Goal: Task Accomplishment & Management: Use online tool/utility

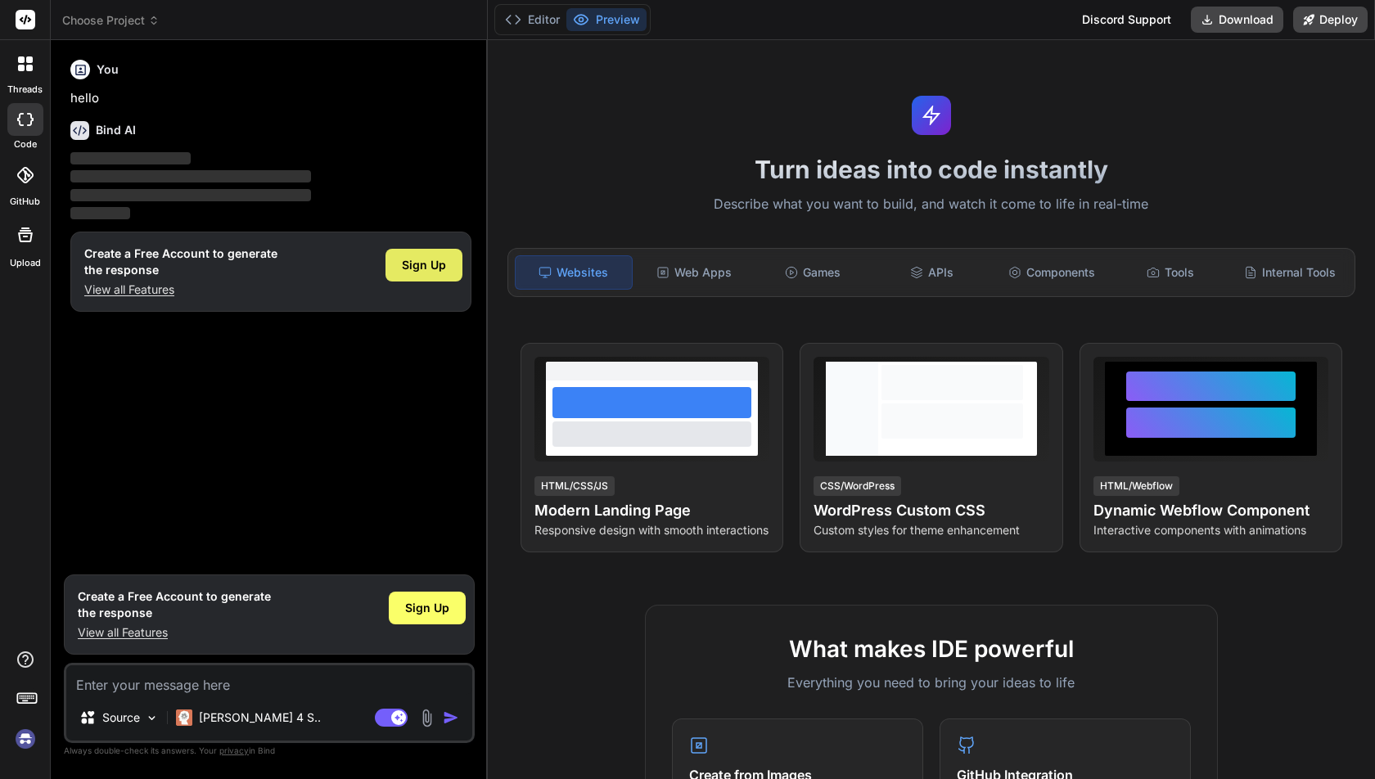
click at [398, 263] on div "Sign Up" at bounding box center [423, 265] width 77 height 33
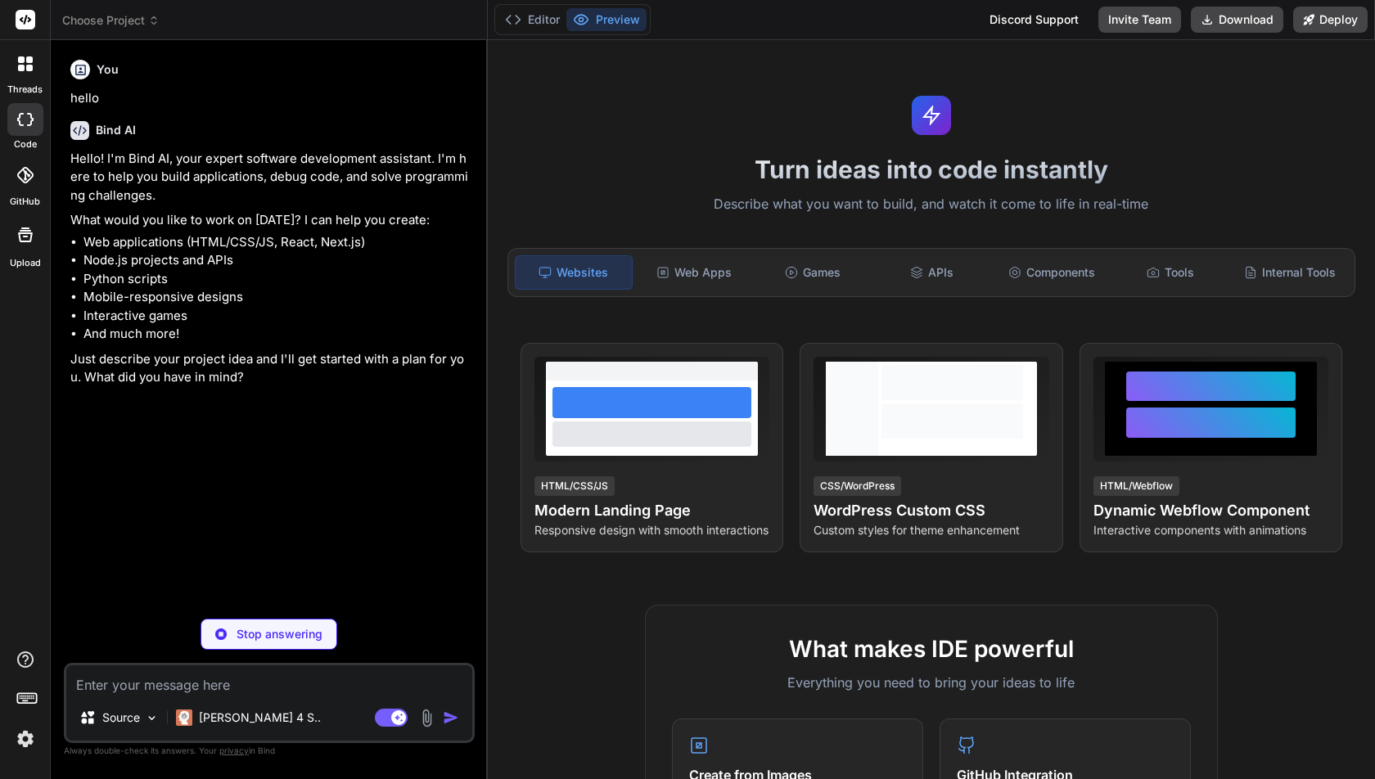
click at [137, 27] on span "Choose Project" at bounding box center [110, 20] width 97 height 16
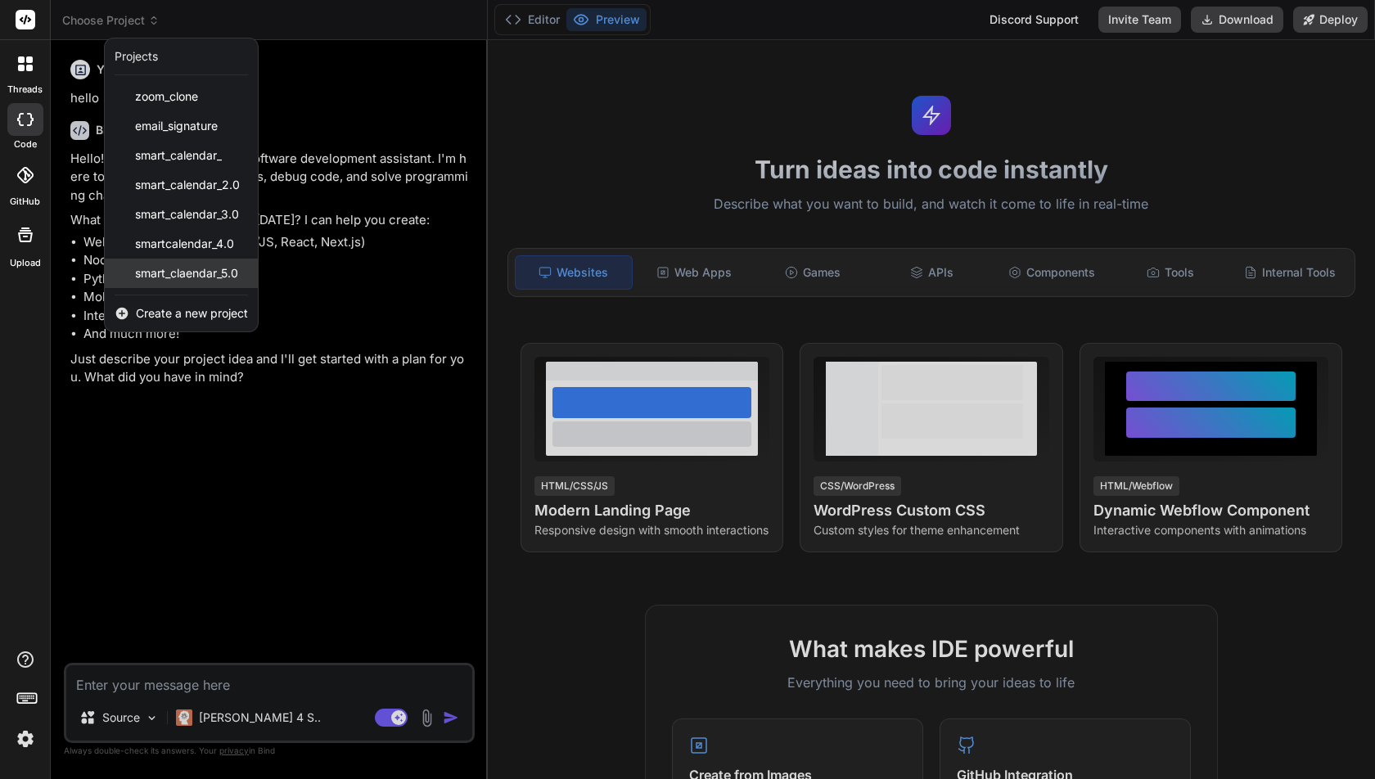
click at [168, 270] on span "smart_claendar_5.0" at bounding box center [186, 273] width 103 height 16
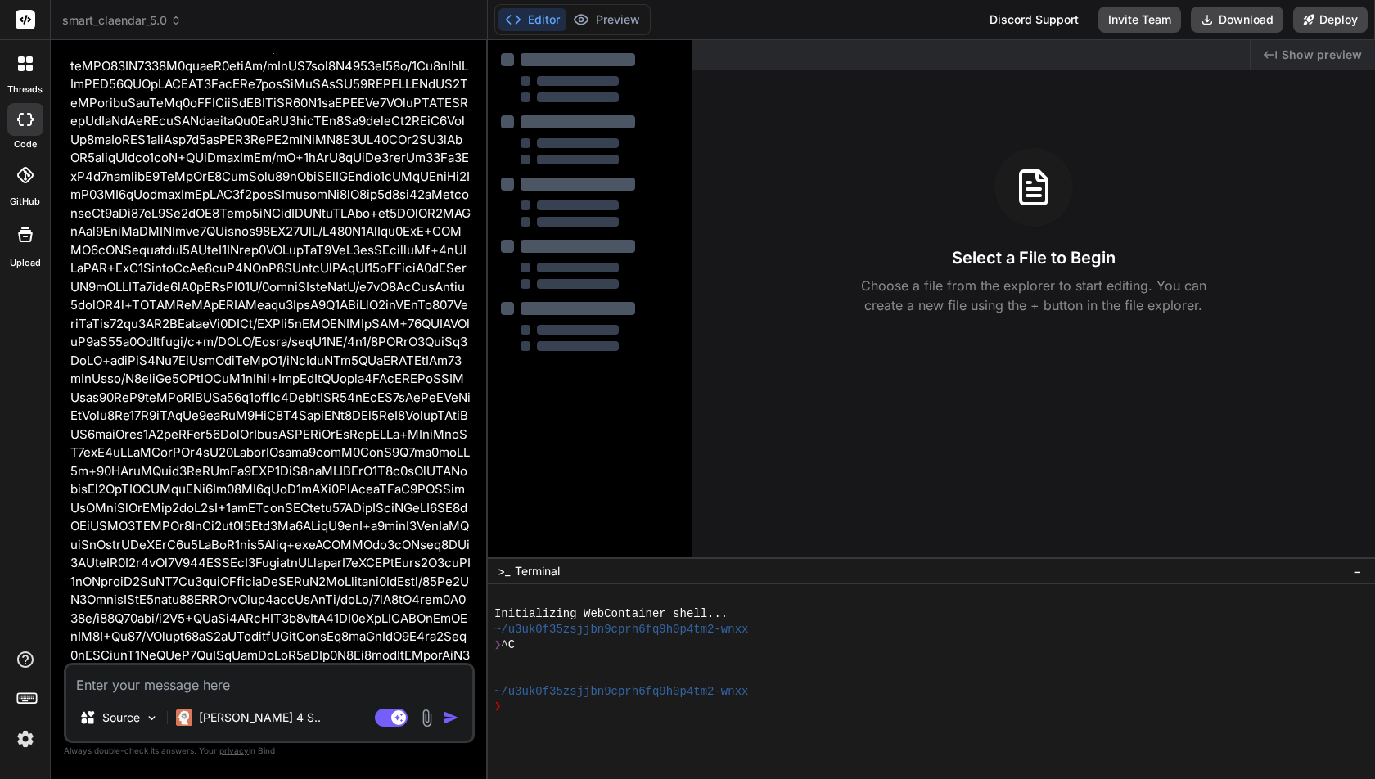
type textarea "x"
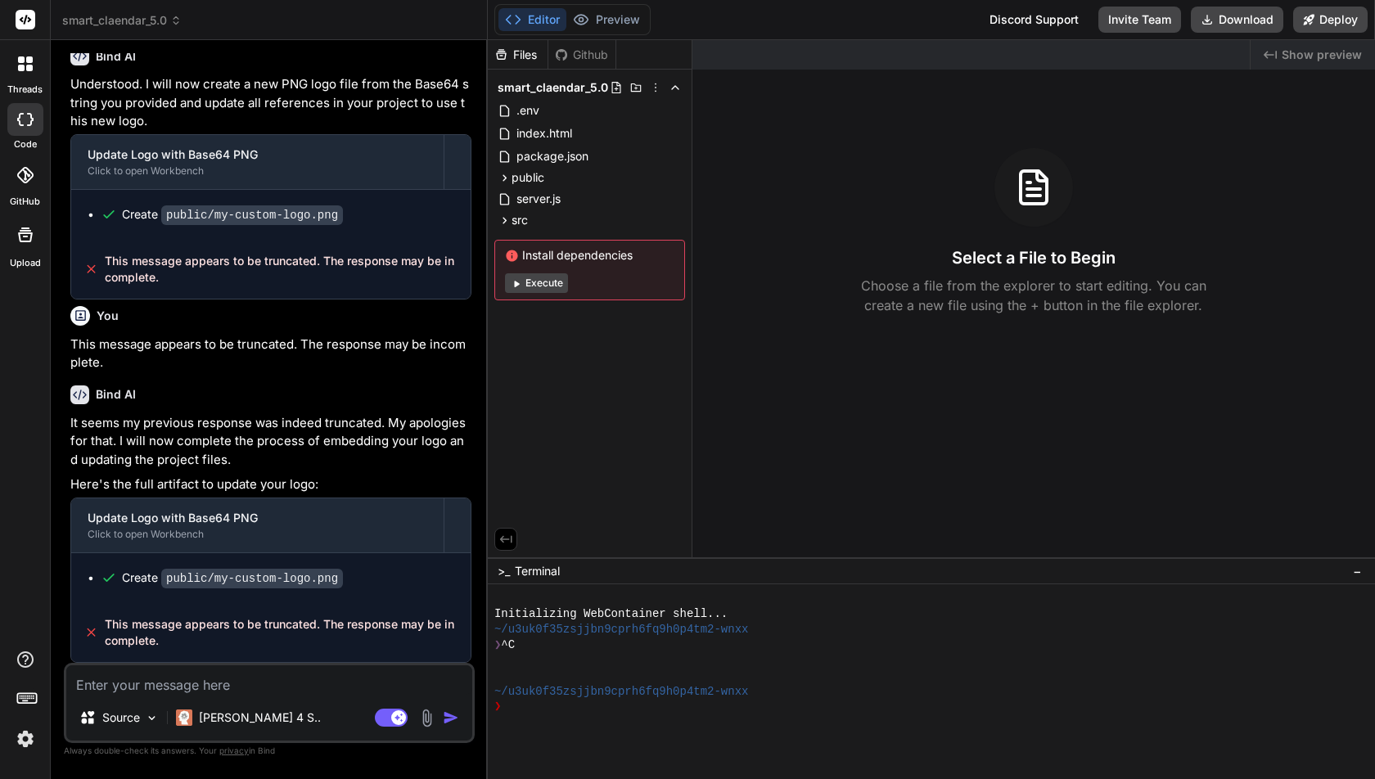
scroll to position [419863, 0]
click at [181, 692] on textarea at bounding box center [269, 679] width 406 height 29
type textarea "s"
type textarea "x"
type textarea "st"
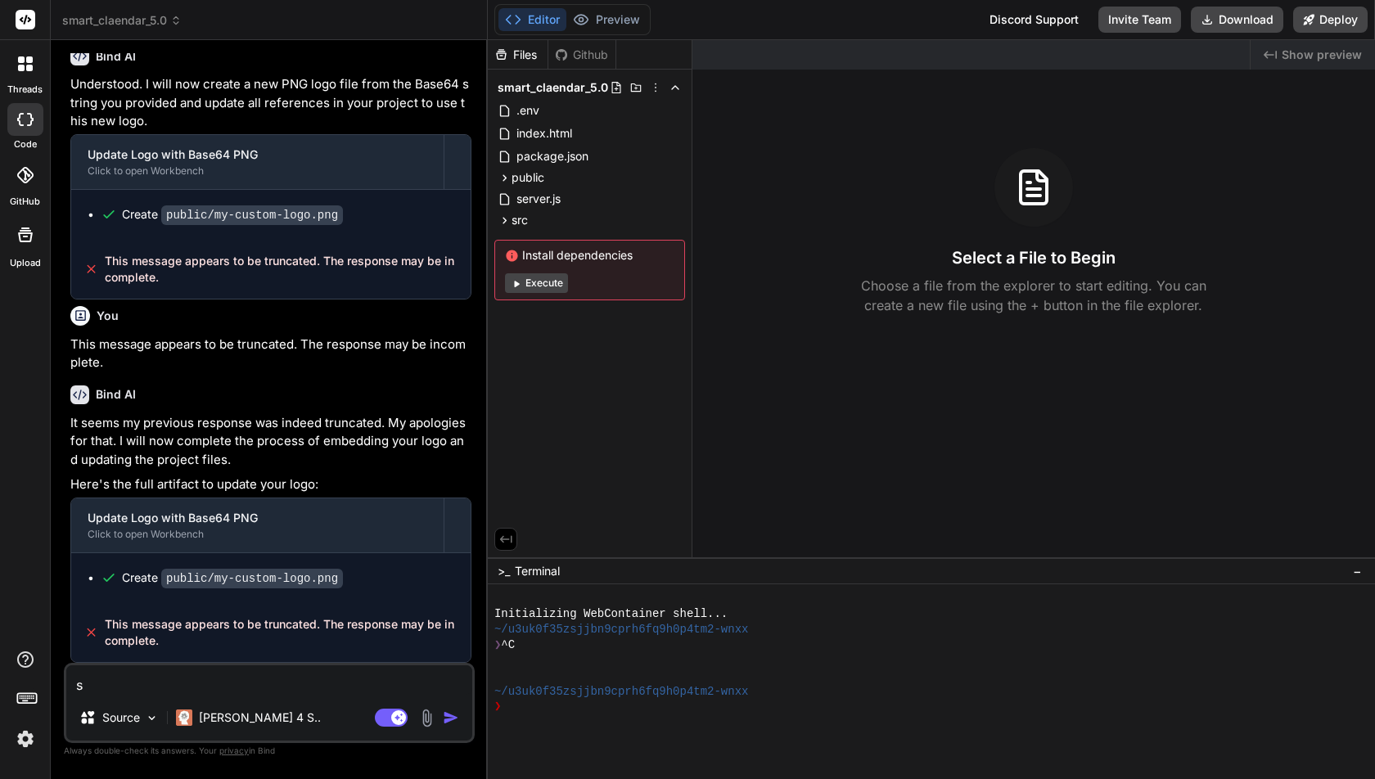
type textarea "x"
type textarea "sta"
type textarea "x"
type textarea "star"
type textarea "x"
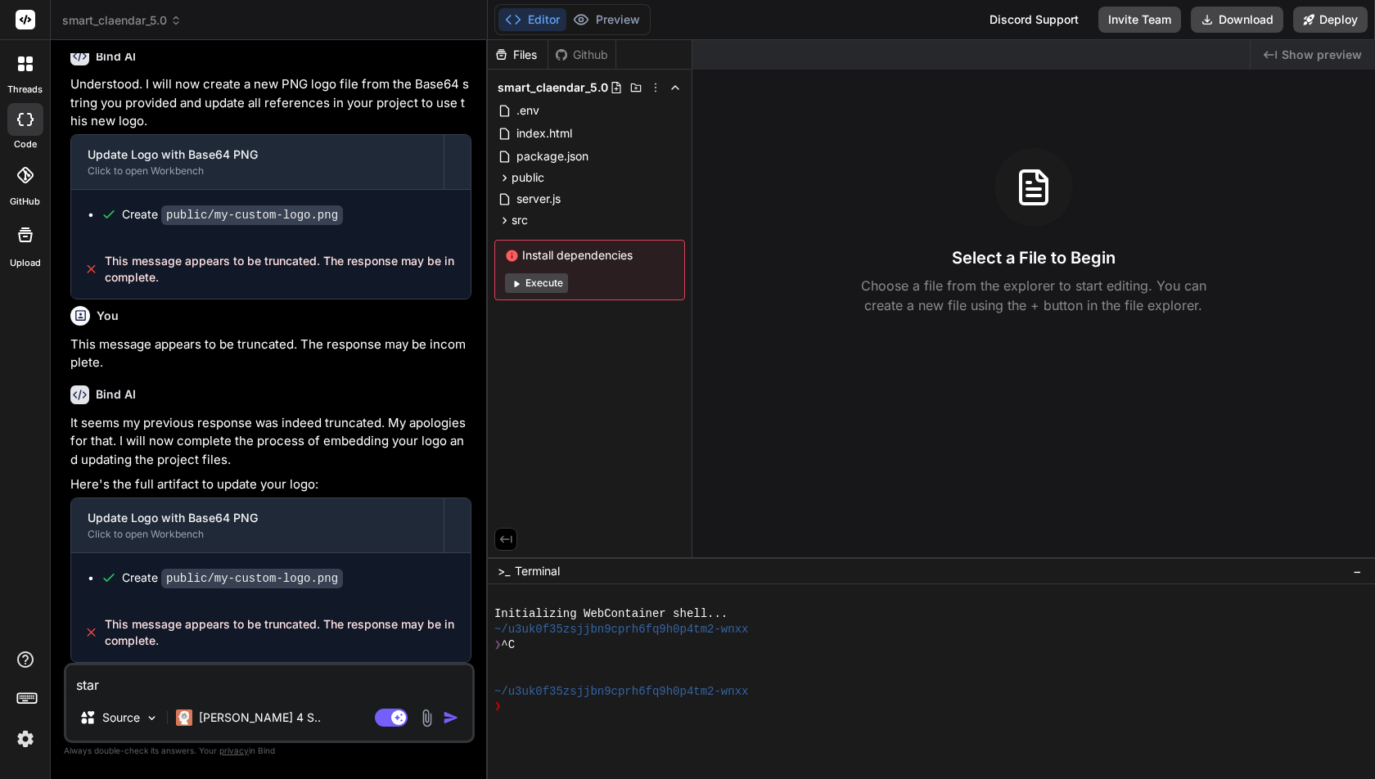
type textarea "start"
type textarea "x"
type textarea "start"
type textarea "x"
type textarea "start p"
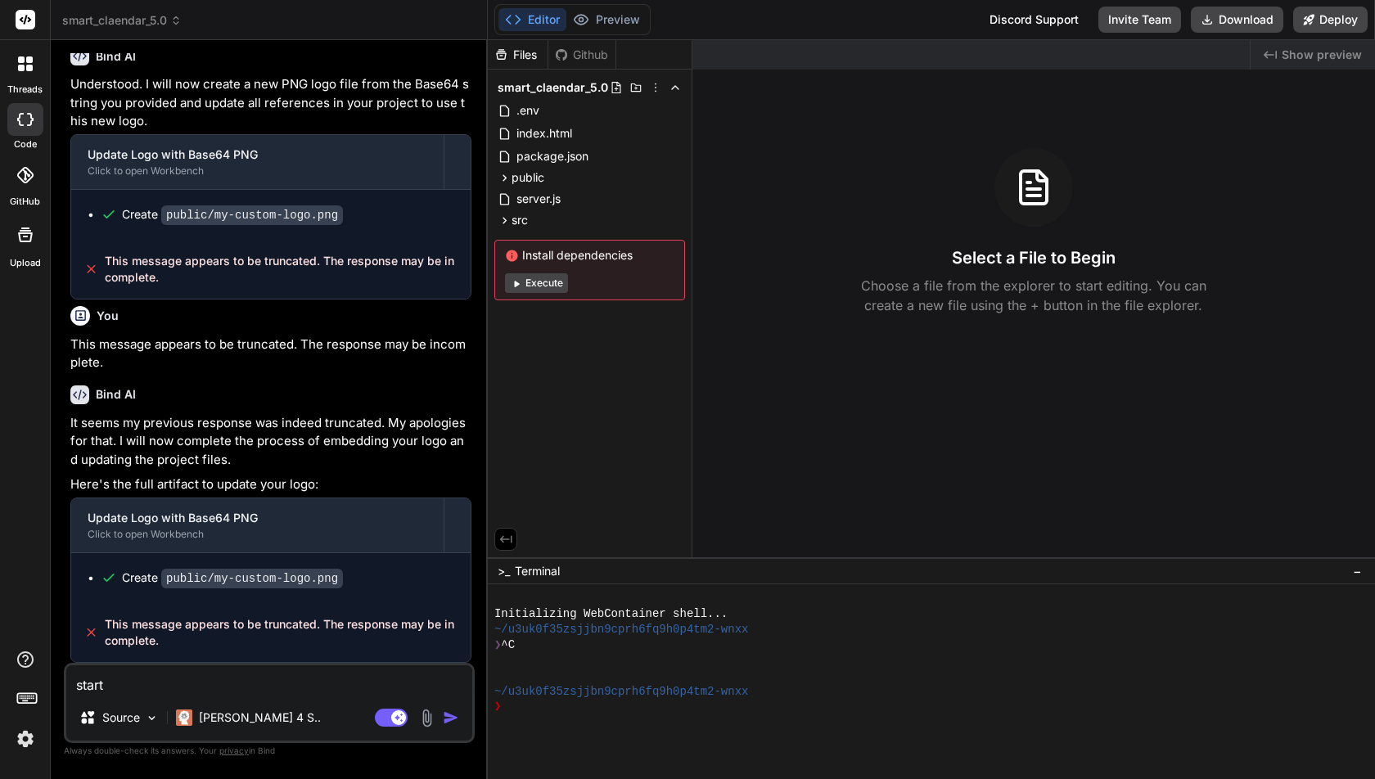
type textarea "x"
type textarea "start pr"
type textarea "x"
type textarea "start pre"
type textarea "x"
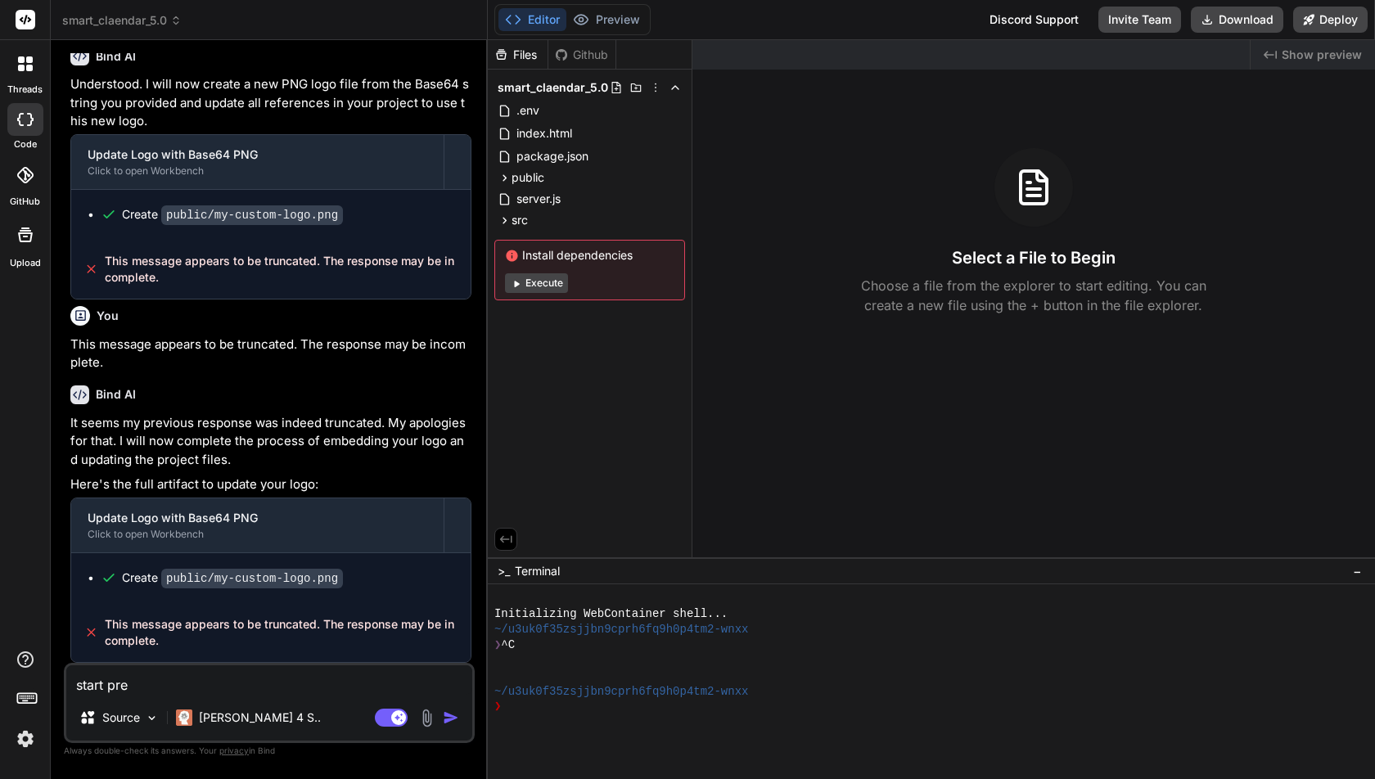
type textarea "start prev"
type textarea "x"
type textarea "start previ"
type textarea "x"
type textarea "start previe"
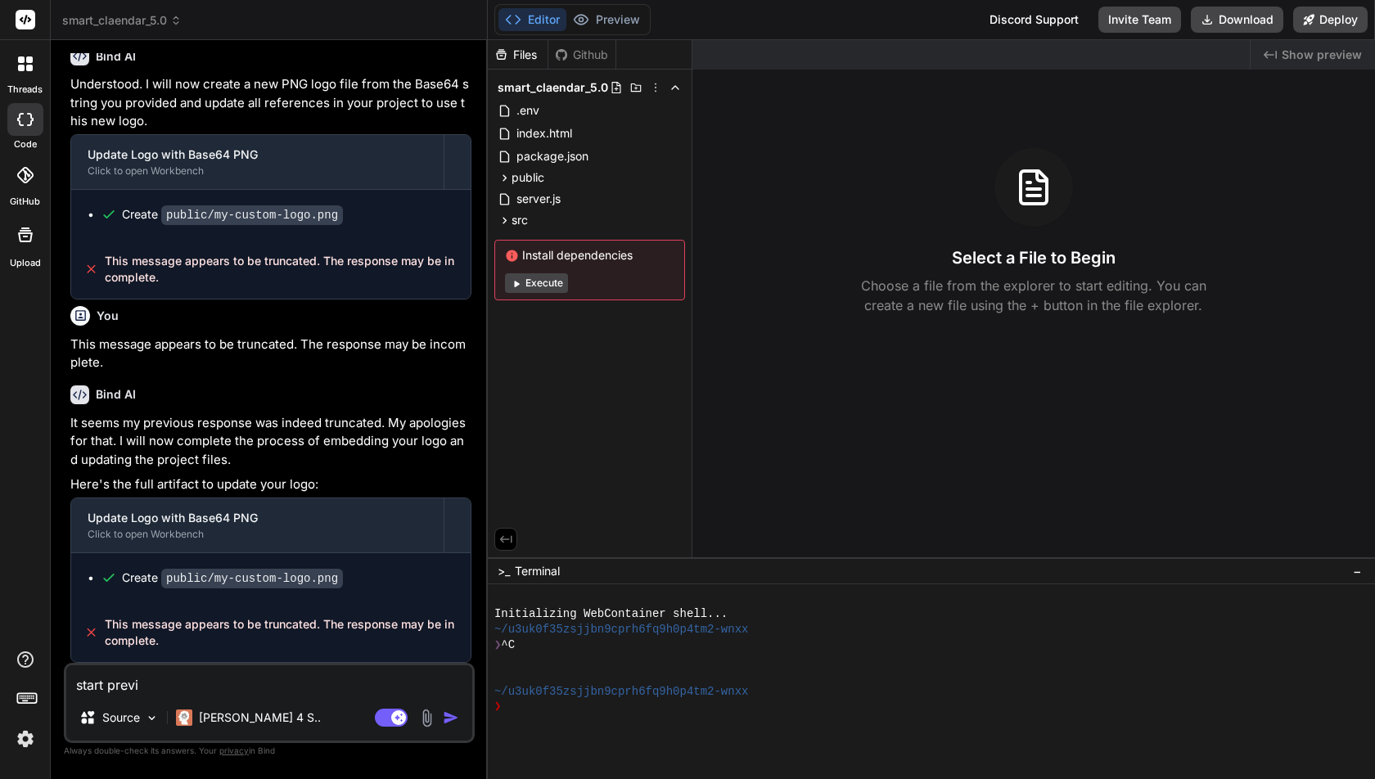
type textarea "x"
type textarea "start preview"
type textarea "x"
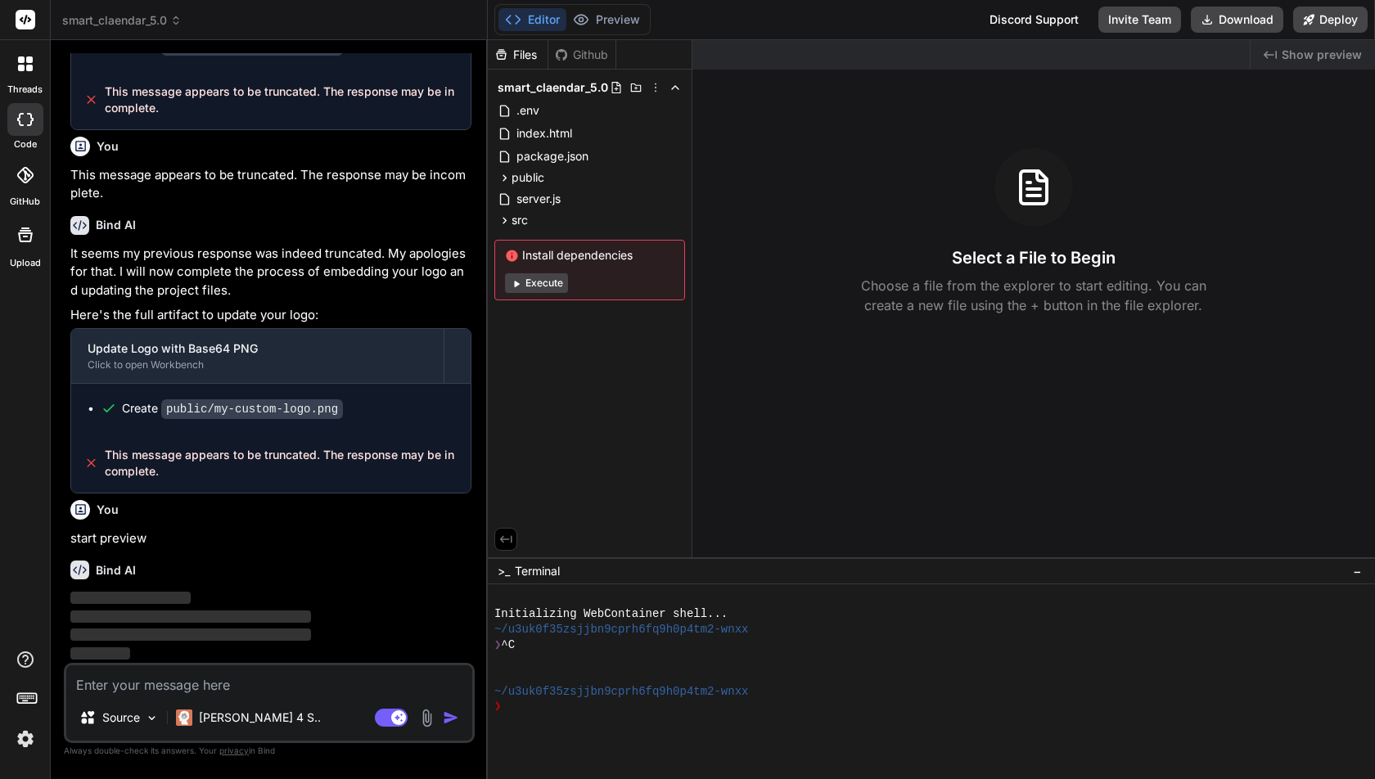
scroll to position [419973, 0]
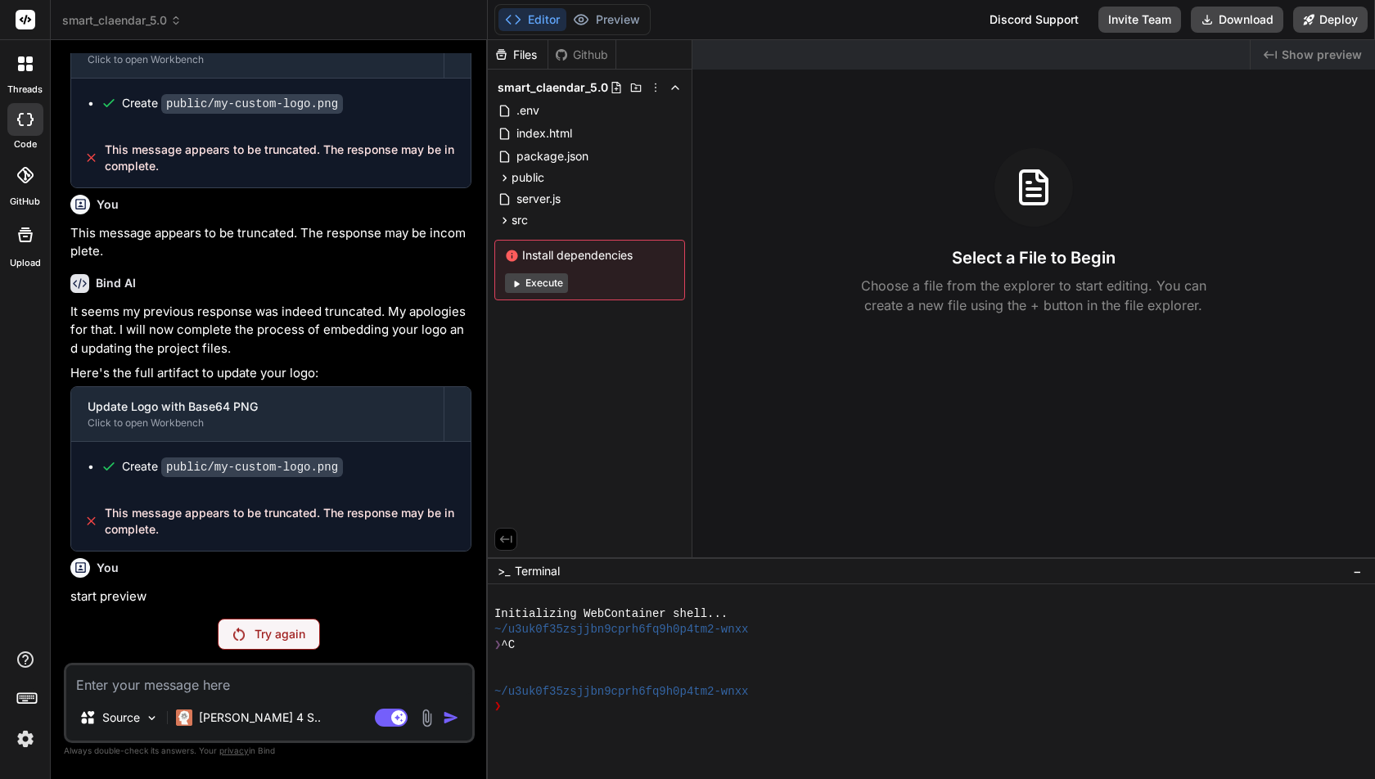
click at [259, 638] on p "Try again" at bounding box center [280, 634] width 51 height 16
type textarea "x"
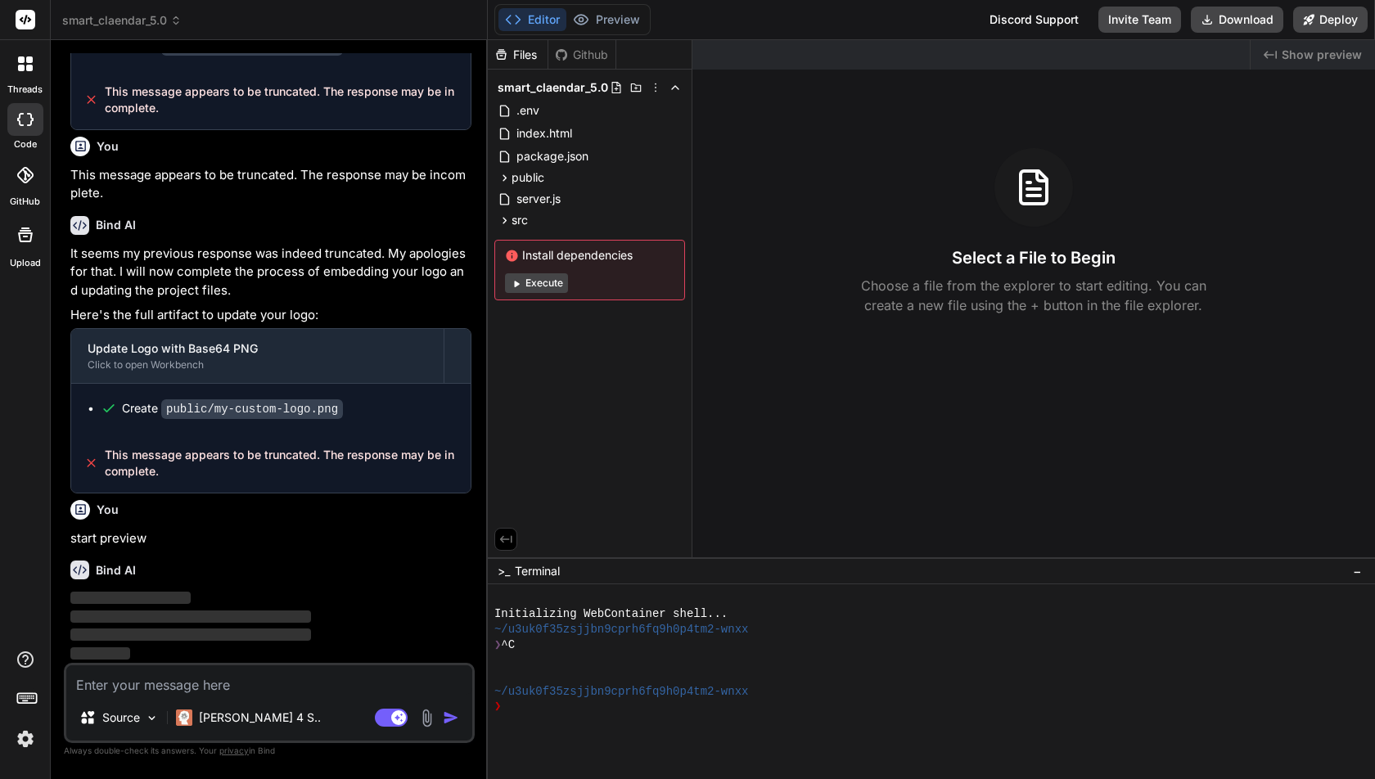
scroll to position [420032, 0]
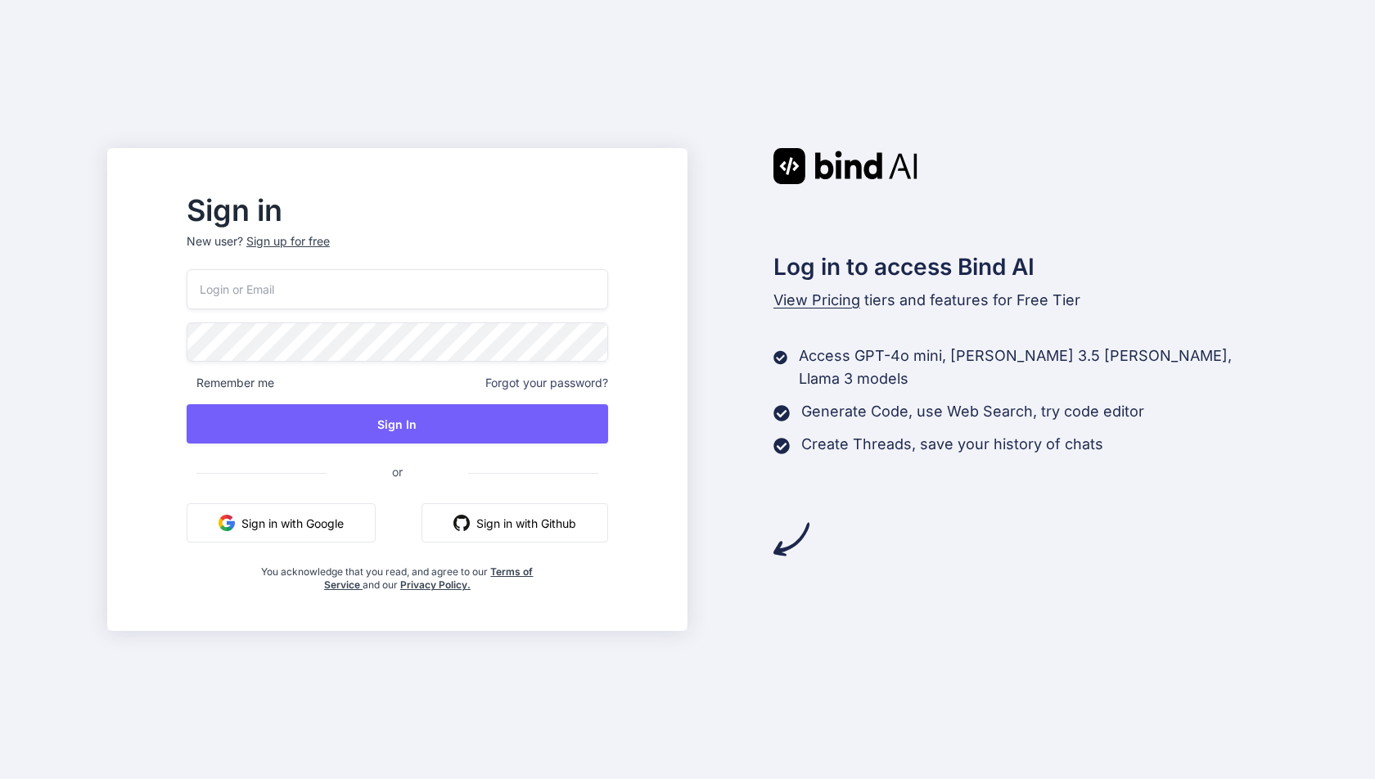
click at [376, 293] on input "email" at bounding box center [397, 289] width 421 height 40
type input "basedbyte.com@gmail.com"
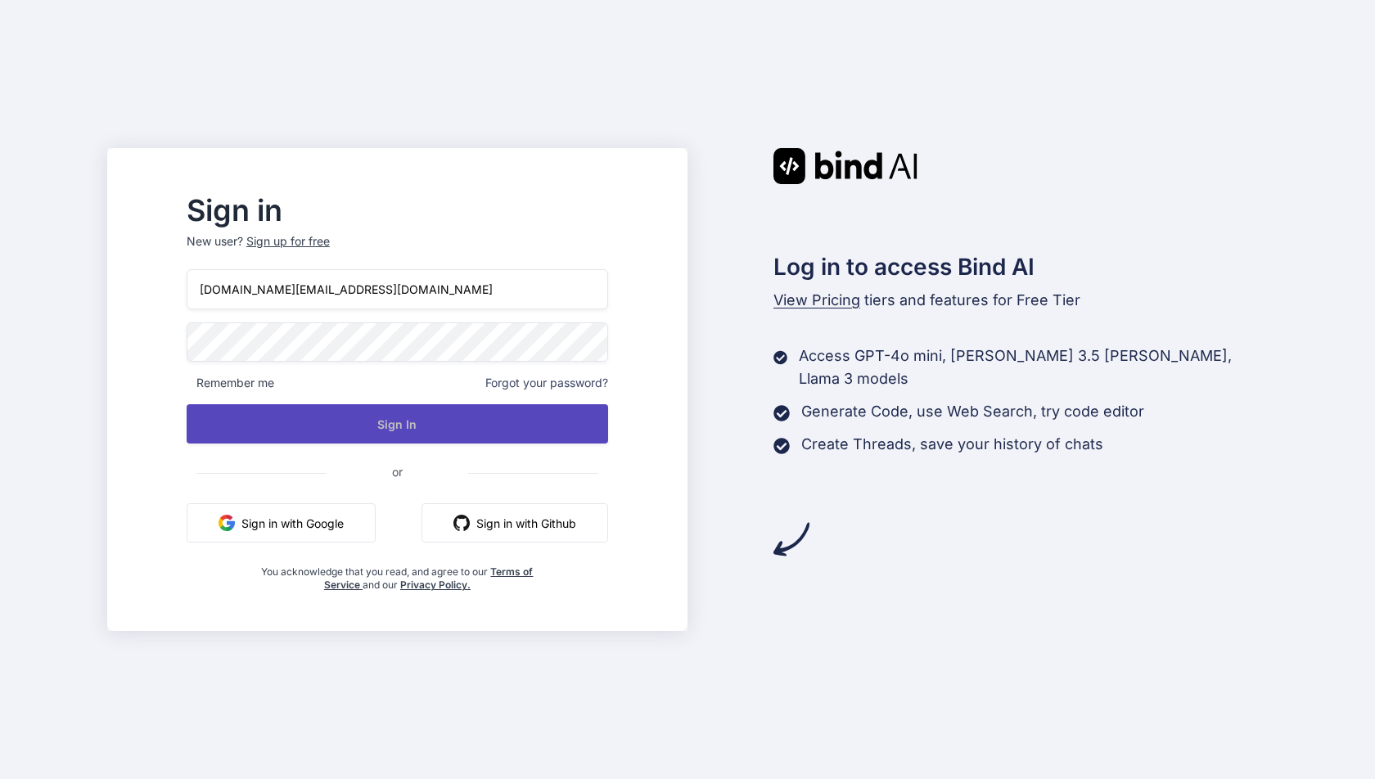
click at [339, 404] on div "Sign In" at bounding box center [397, 423] width 421 height 39
click at [339, 404] on button "Sign In" at bounding box center [397, 423] width 421 height 39
click at [403, 431] on button "Sign In" at bounding box center [397, 423] width 421 height 39
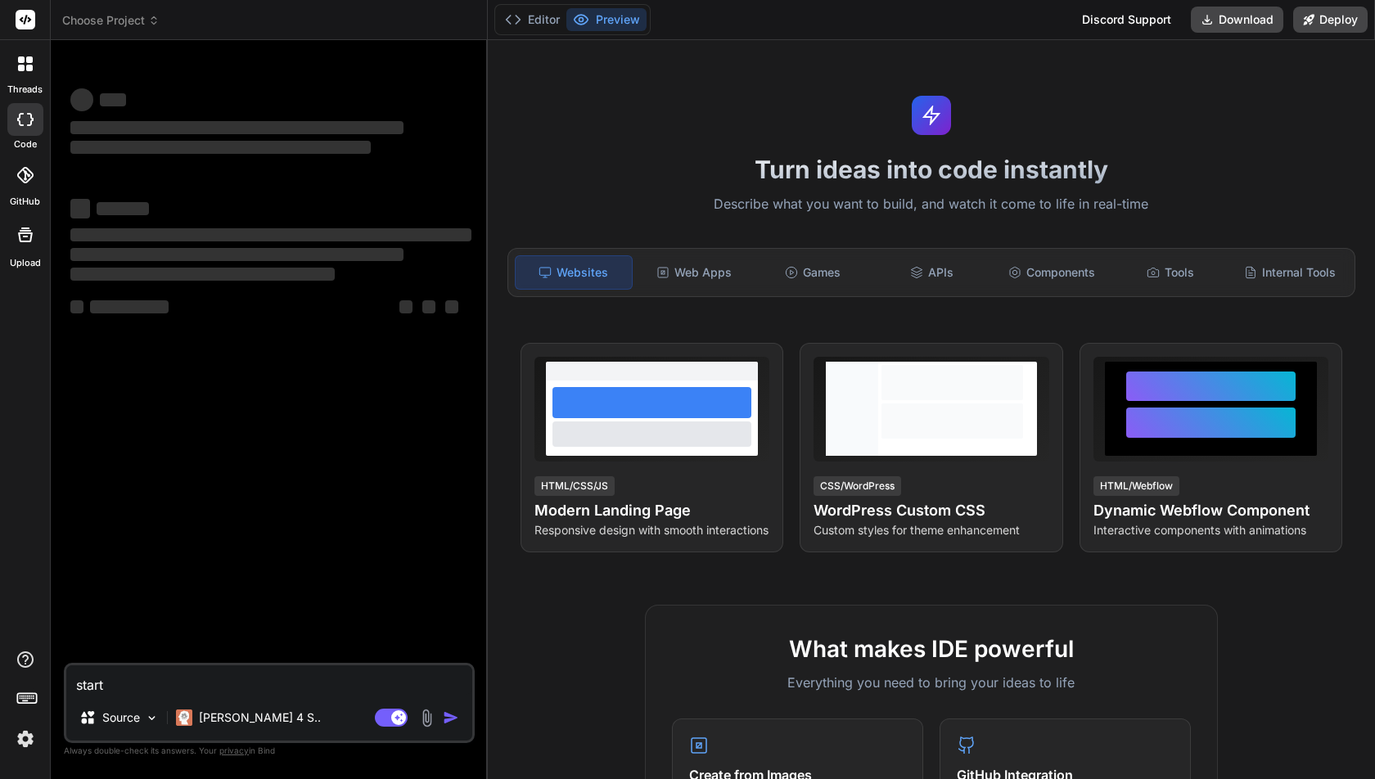
type textarea "x"
type textarea "r"
type textarea "x"
type textarea "re"
type textarea "x"
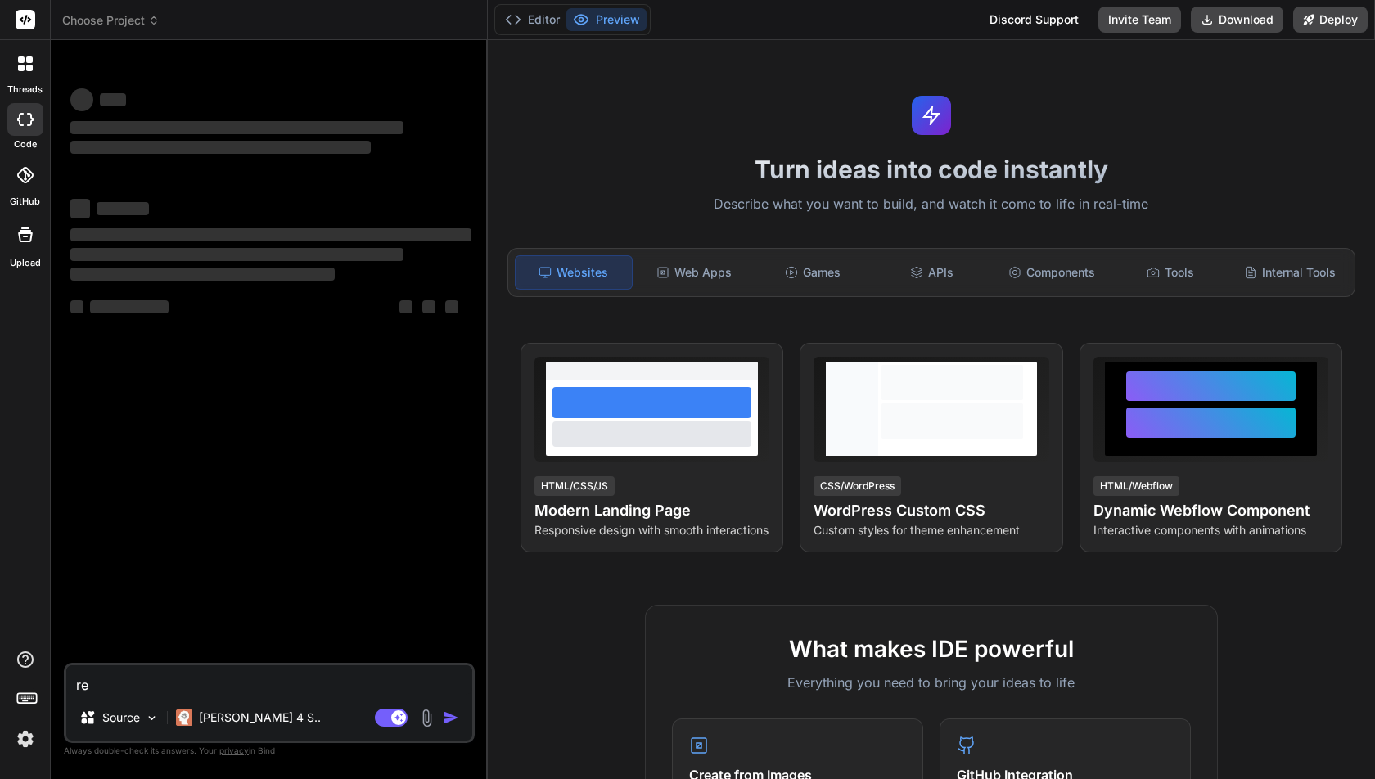
type textarea "res"
type textarea "x"
type textarea "rese"
type textarea "x"
type textarea "reset"
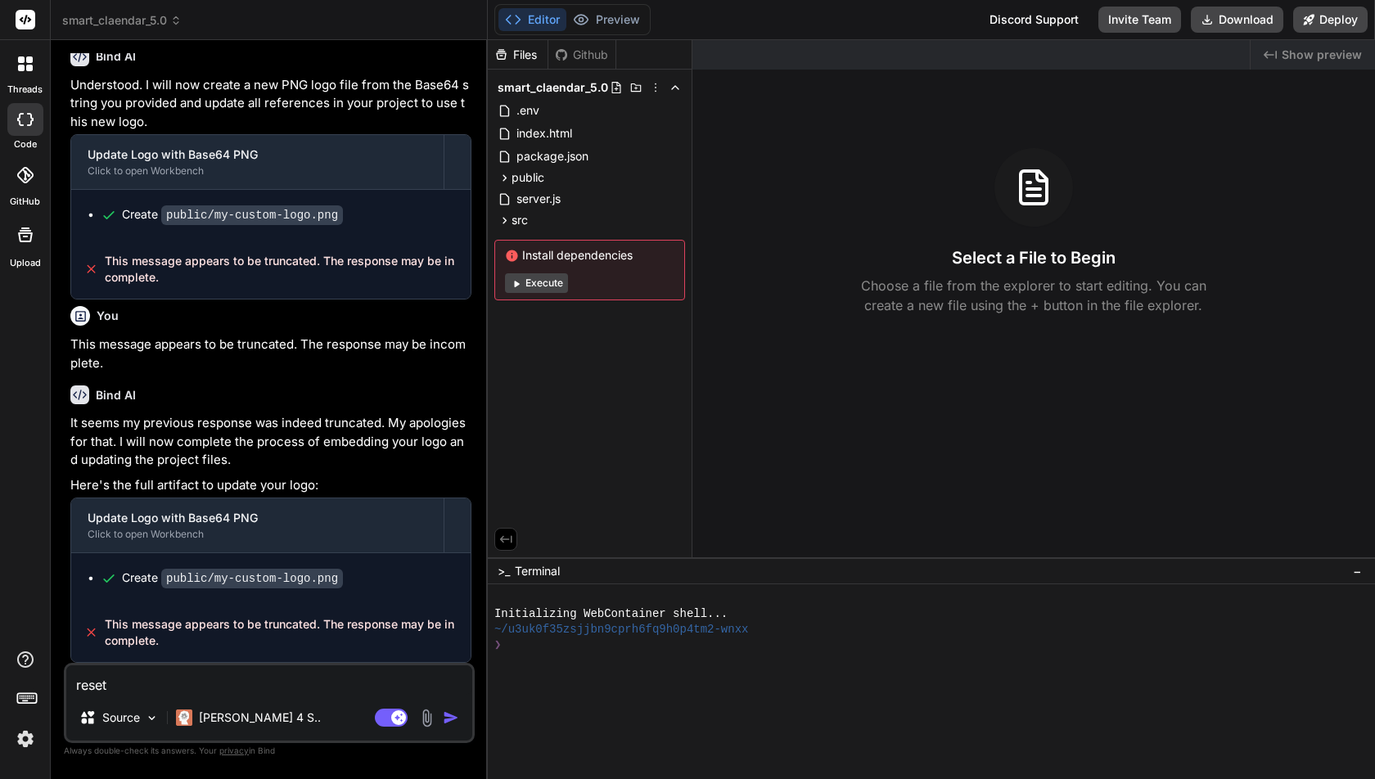
click at [164, 687] on textarea "reset" at bounding box center [269, 679] width 406 height 29
type textarea "x"
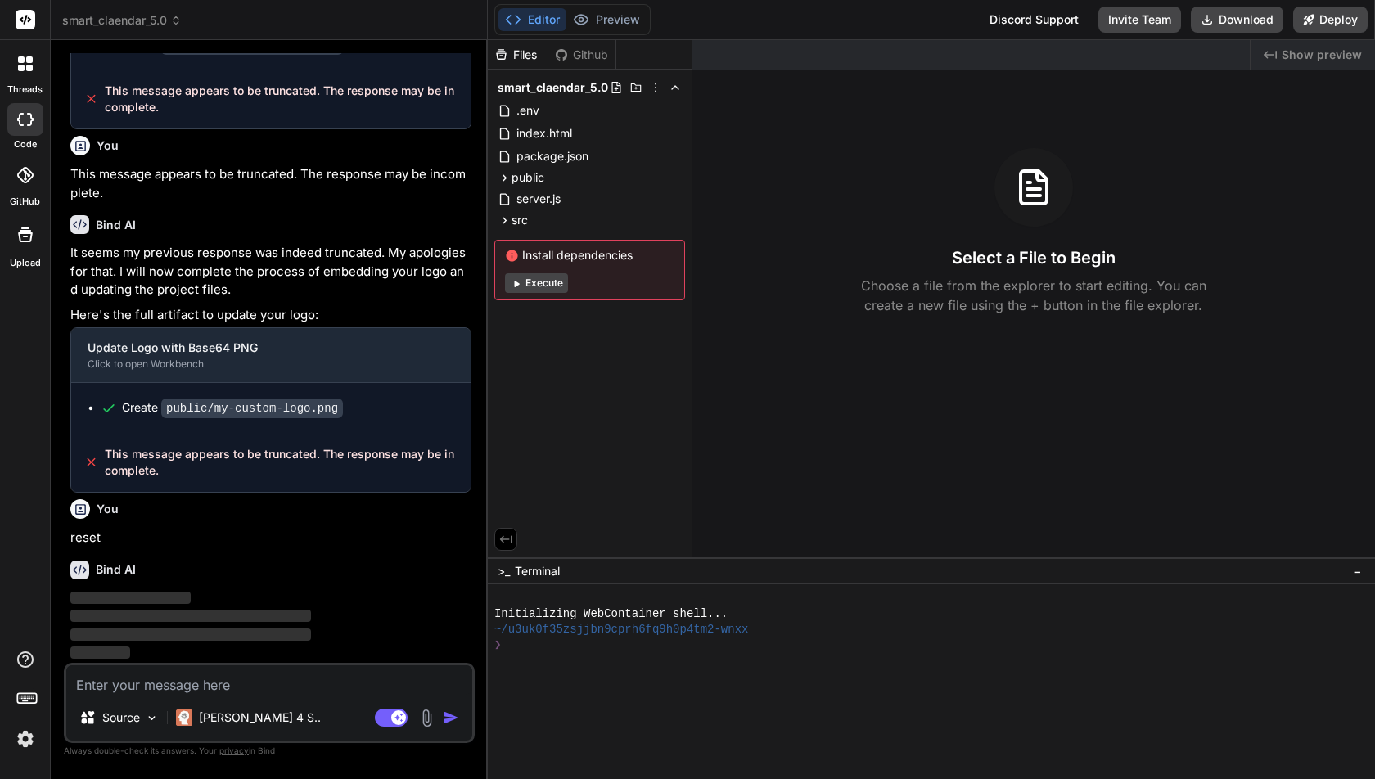
scroll to position [420032, 0]
type textarea "x"
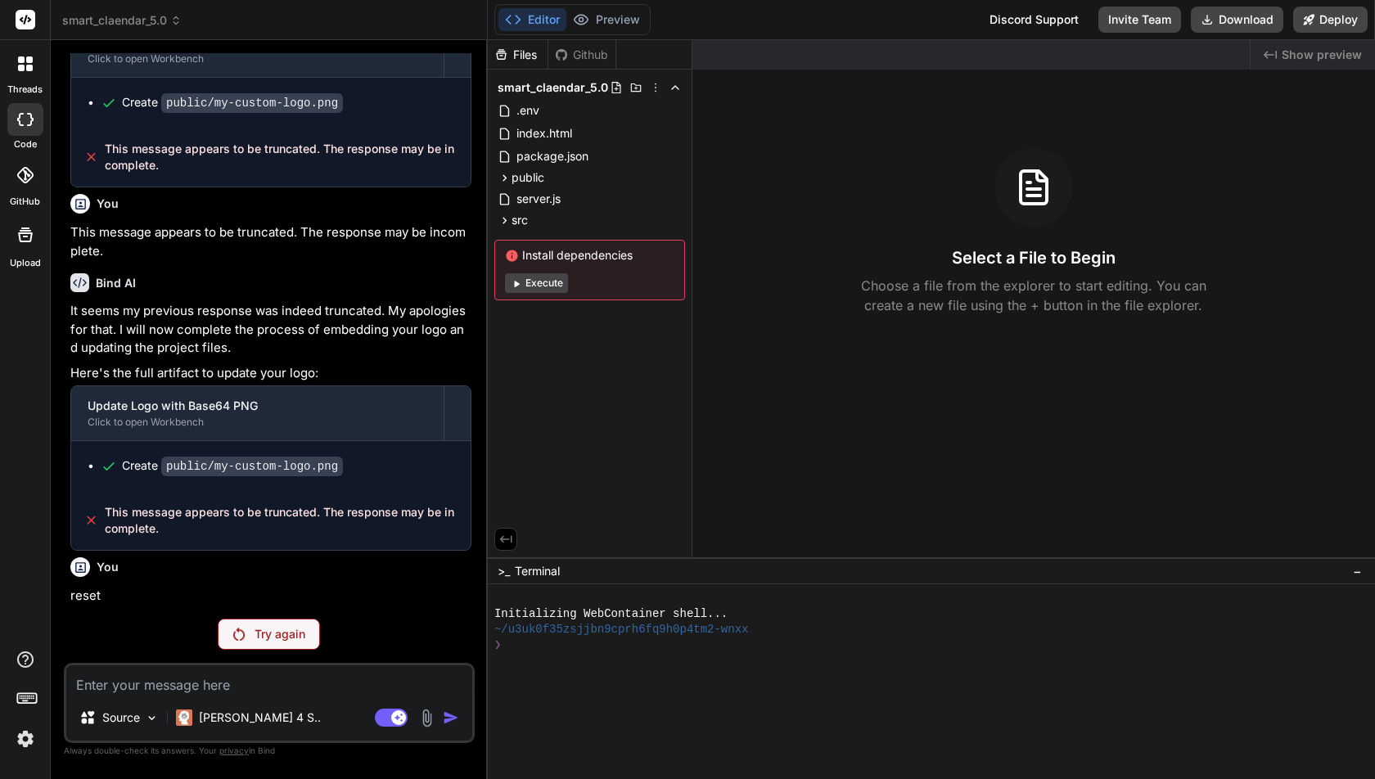
click at [268, 632] on p "Try again" at bounding box center [280, 634] width 51 height 16
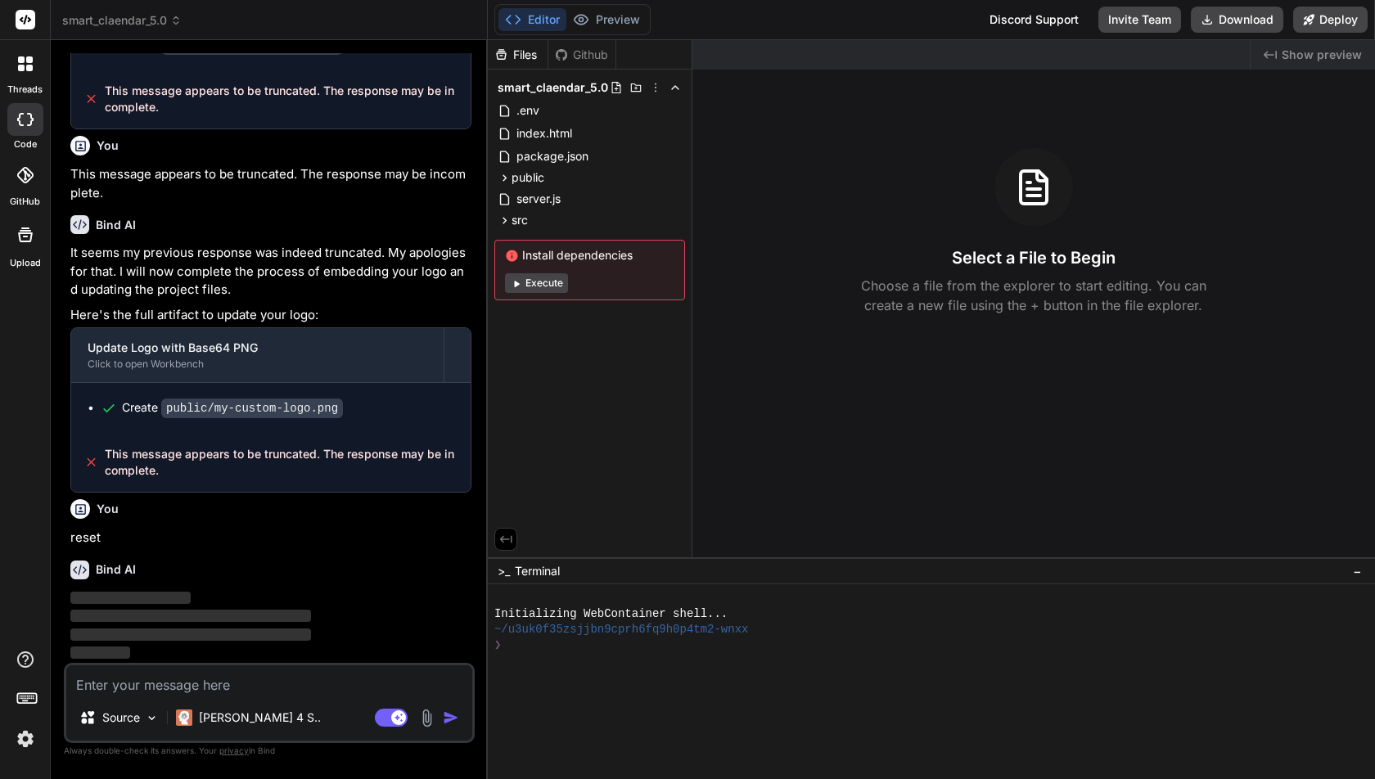
scroll to position [420032, 0]
click at [201, 710] on p "[PERSON_NAME] 4 S.." at bounding box center [260, 718] width 122 height 16
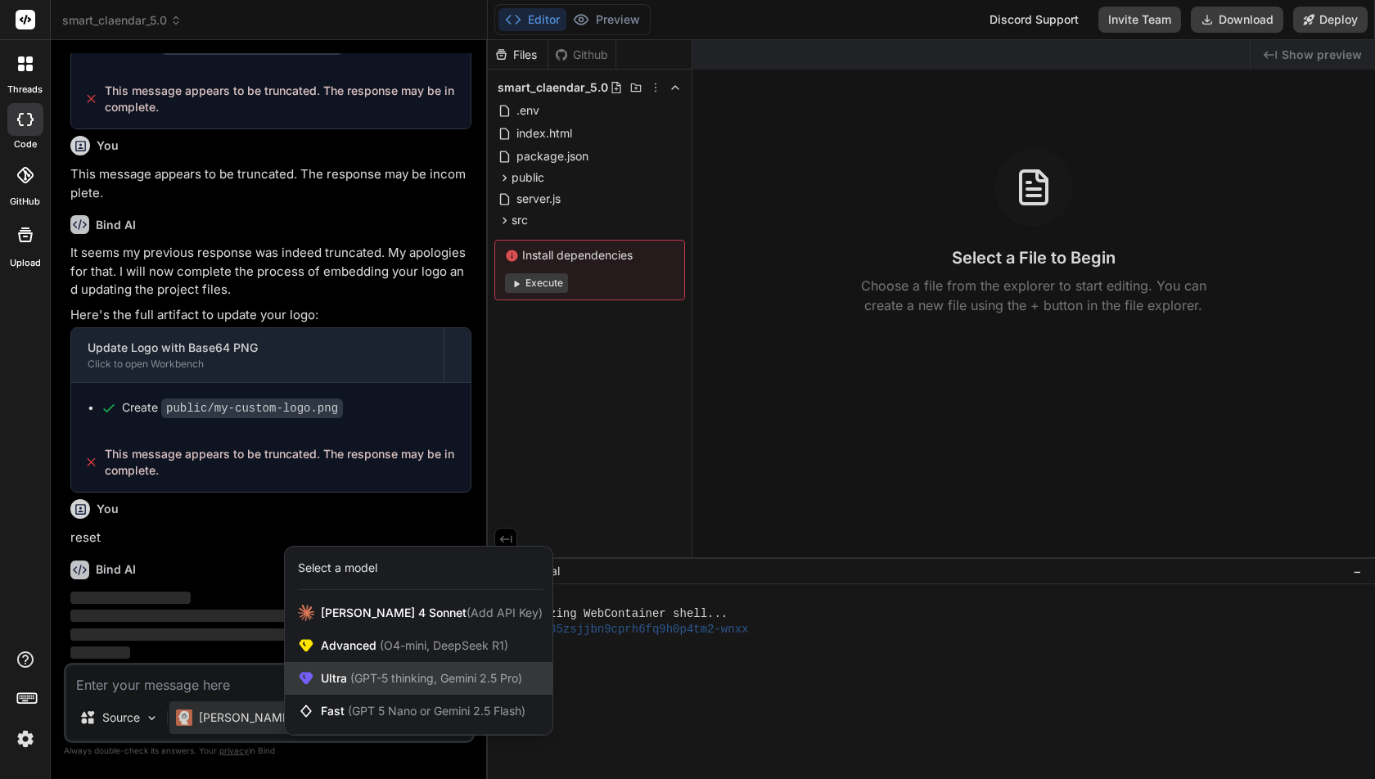
click at [368, 674] on span "(GPT-5 thinking, Gemini 2.5 Pro)" at bounding box center [434, 678] width 175 height 14
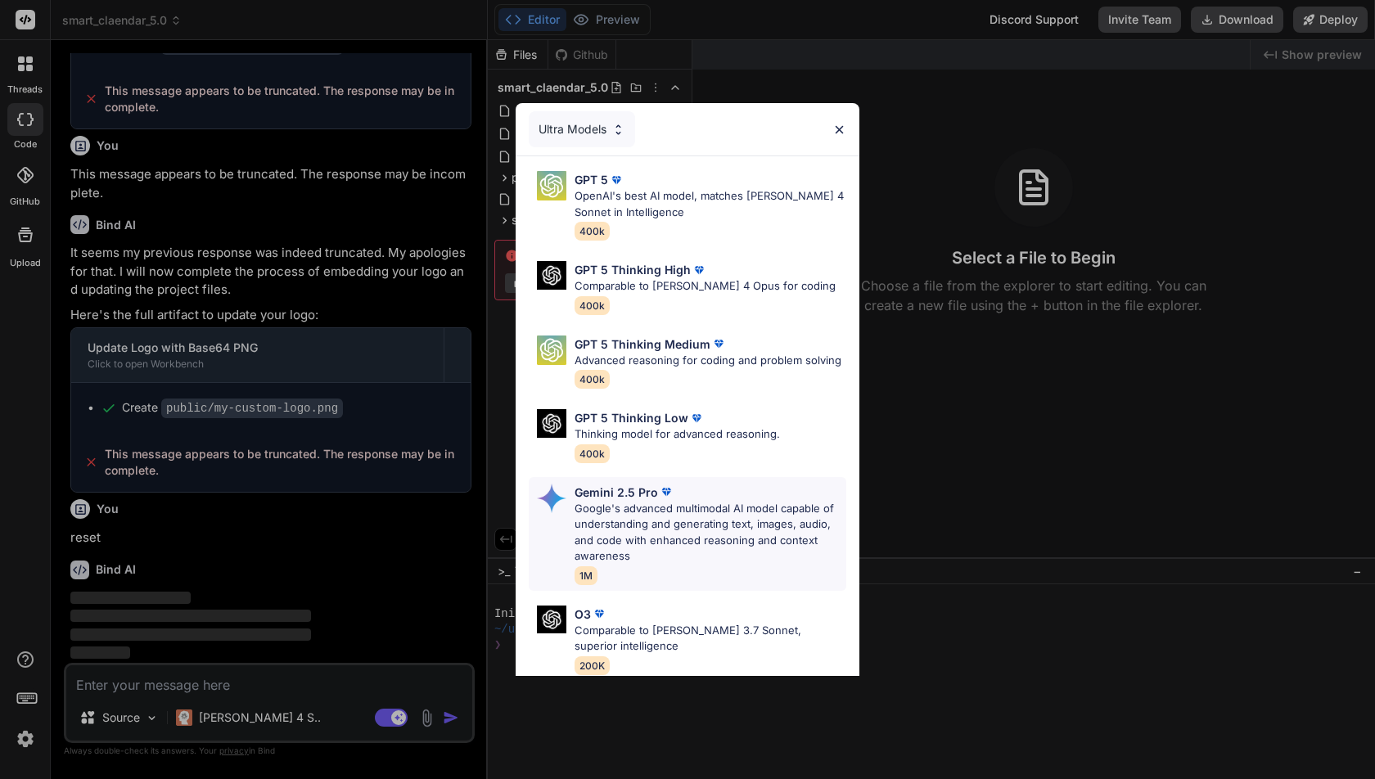
click at [658, 525] on p "Google's advanced multimodal AI model capable of understanding and generating t…" at bounding box center [711, 533] width 272 height 64
type textarea "x"
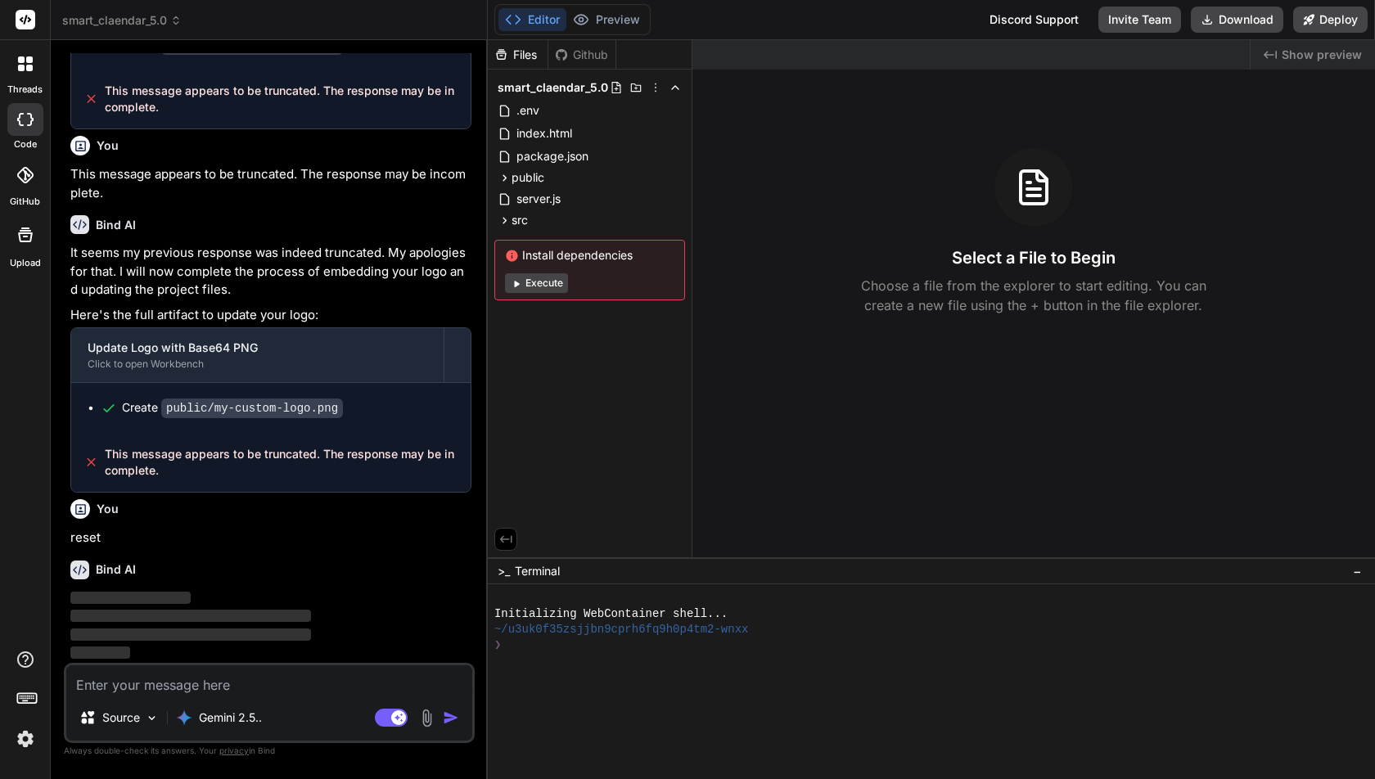
click at [235, 688] on textarea at bounding box center [269, 679] width 406 height 29
type textarea "er"
type textarea "x"
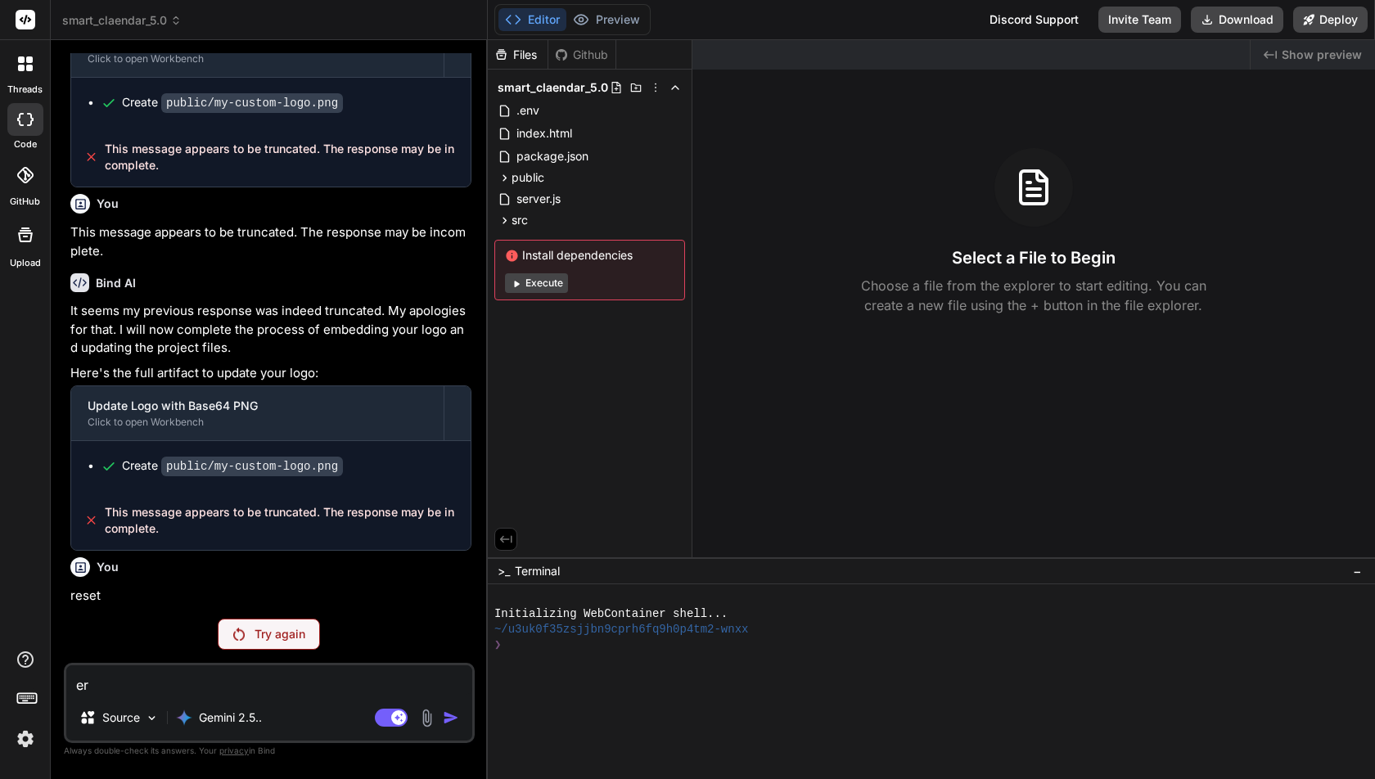
type textarea "e"
type textarea "x"
click at [273, 629] on p "Try again" at bounding box center [280, 634] width 51 height 16
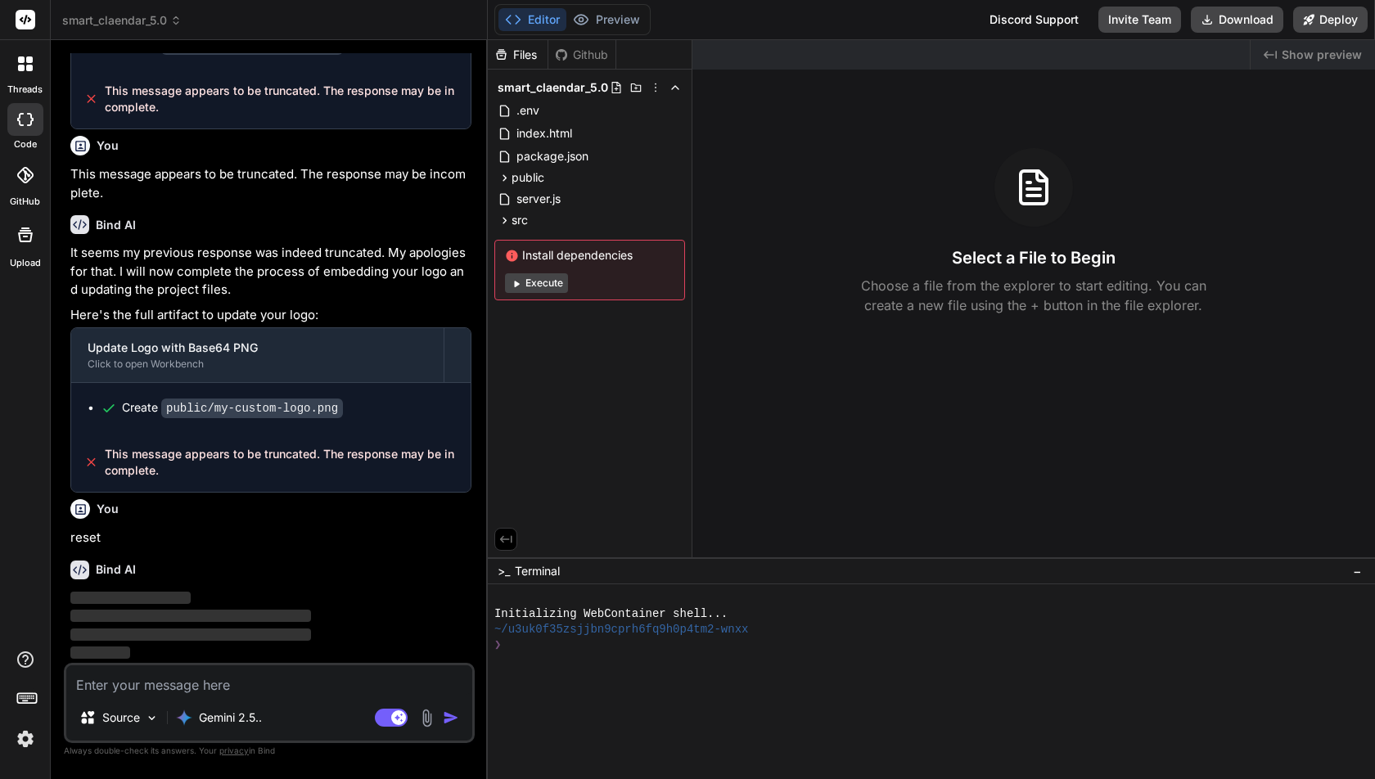
click at [31, 746] on img at bounding box center [25, 739] width 28 height 28
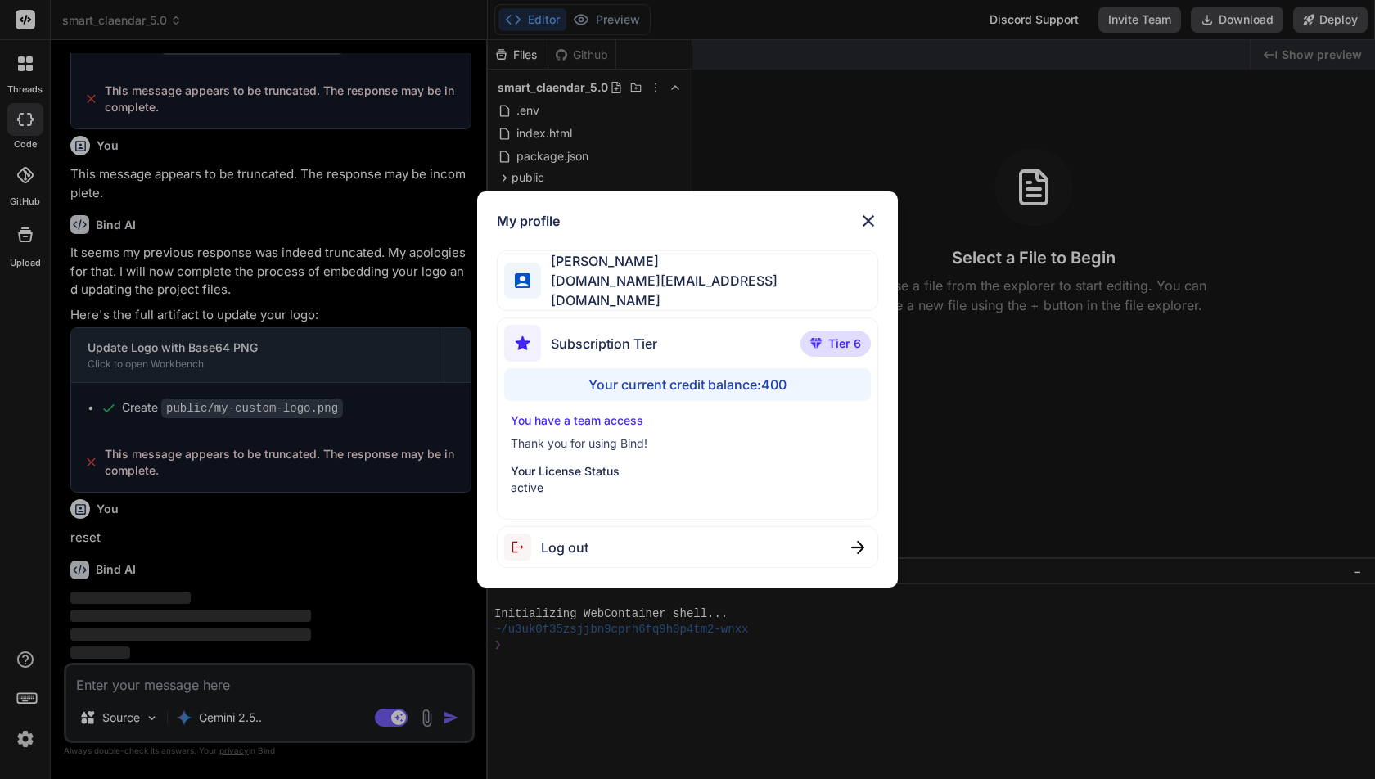
click at [24, 743] on div "My profile Fernando A basedbyte.com@gmail.com Subscription Tier Tier 6 Your cur…" at bounding box center [687, 389] width 1375 height 779
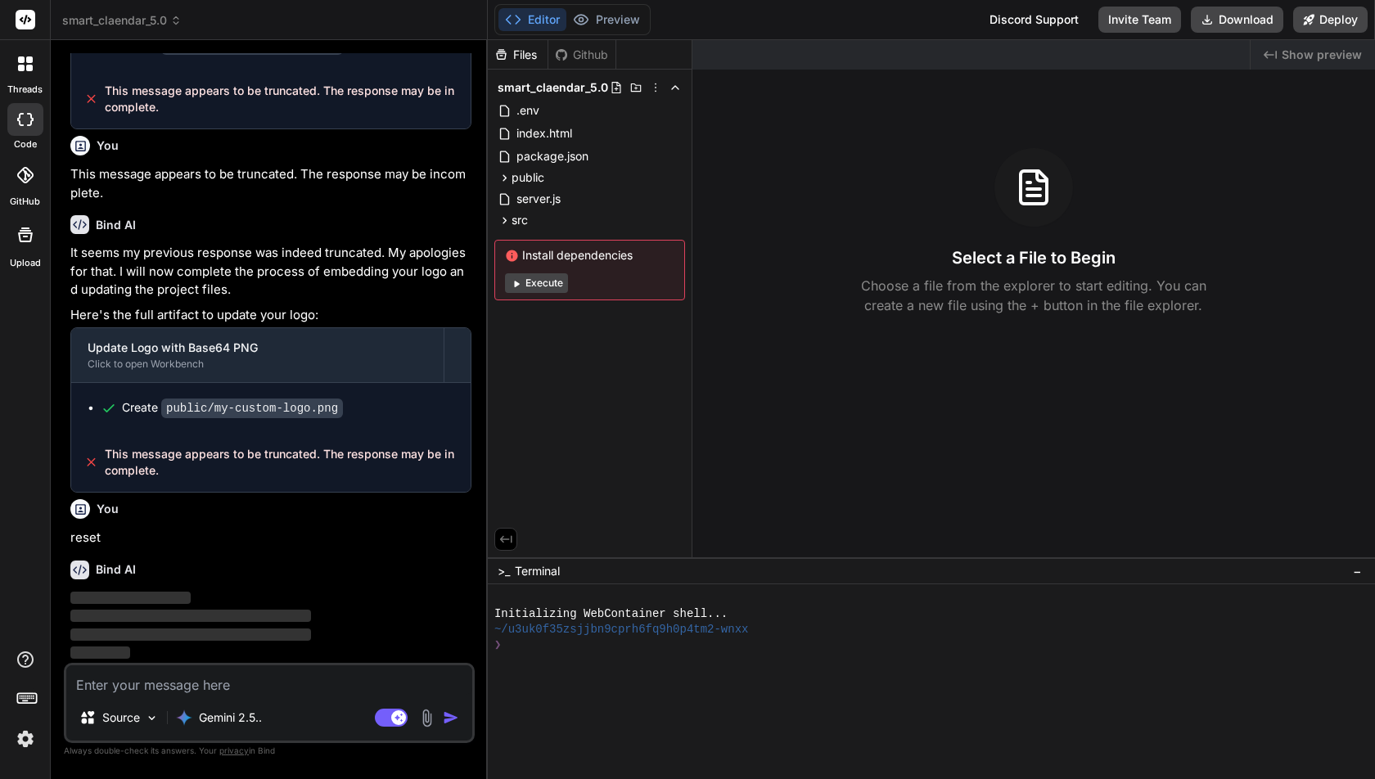
type textarea "x"
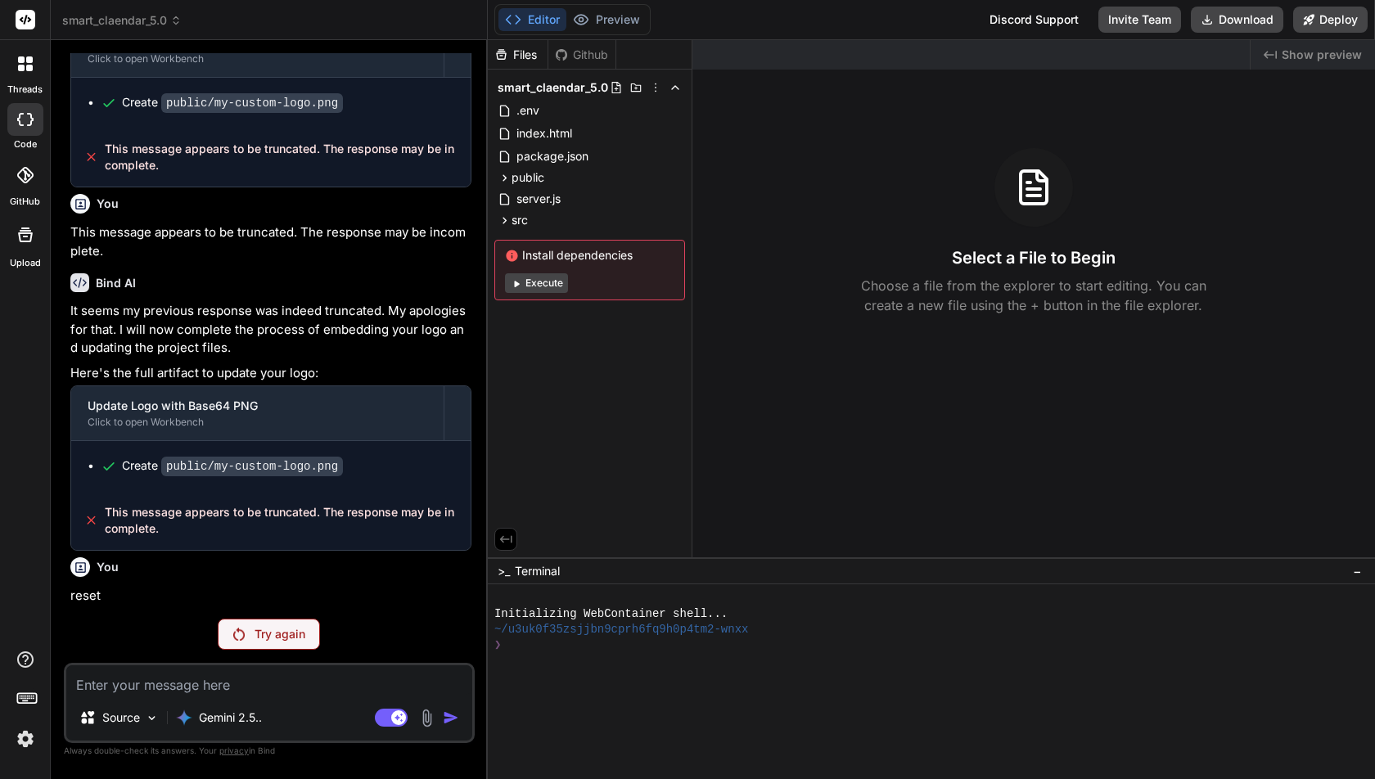
scroll to position [419973, 0]
click at [123, 16] on span "smart_claendar_5.0" at bounding box center [121, 20] width 119 height 16
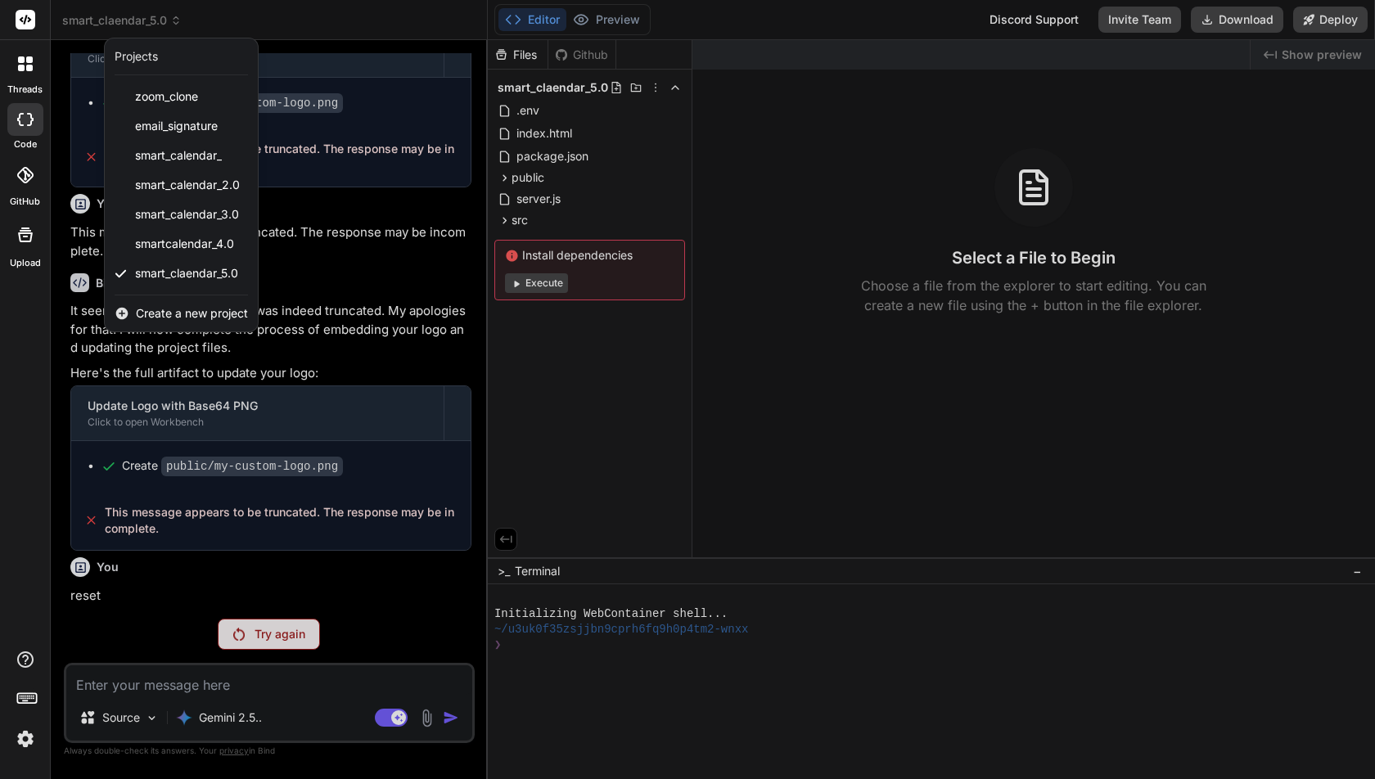
click at [370, 434] on div at bounding box center [687, 389] width 1375 height 779
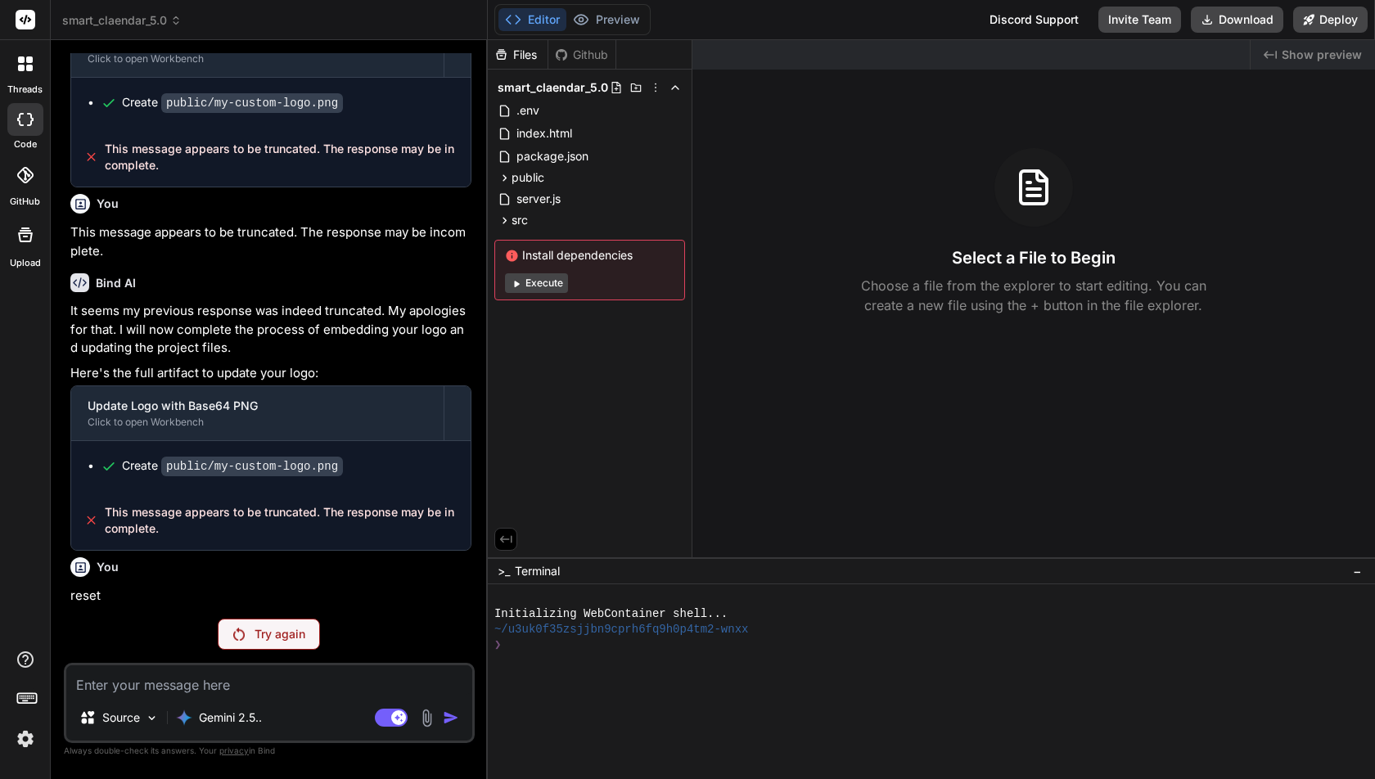
scroll to position [419230, 0]
click at [131, 26] on span "smart_claendar_5.0" at bounding box center [121, 20] width 119 height 16
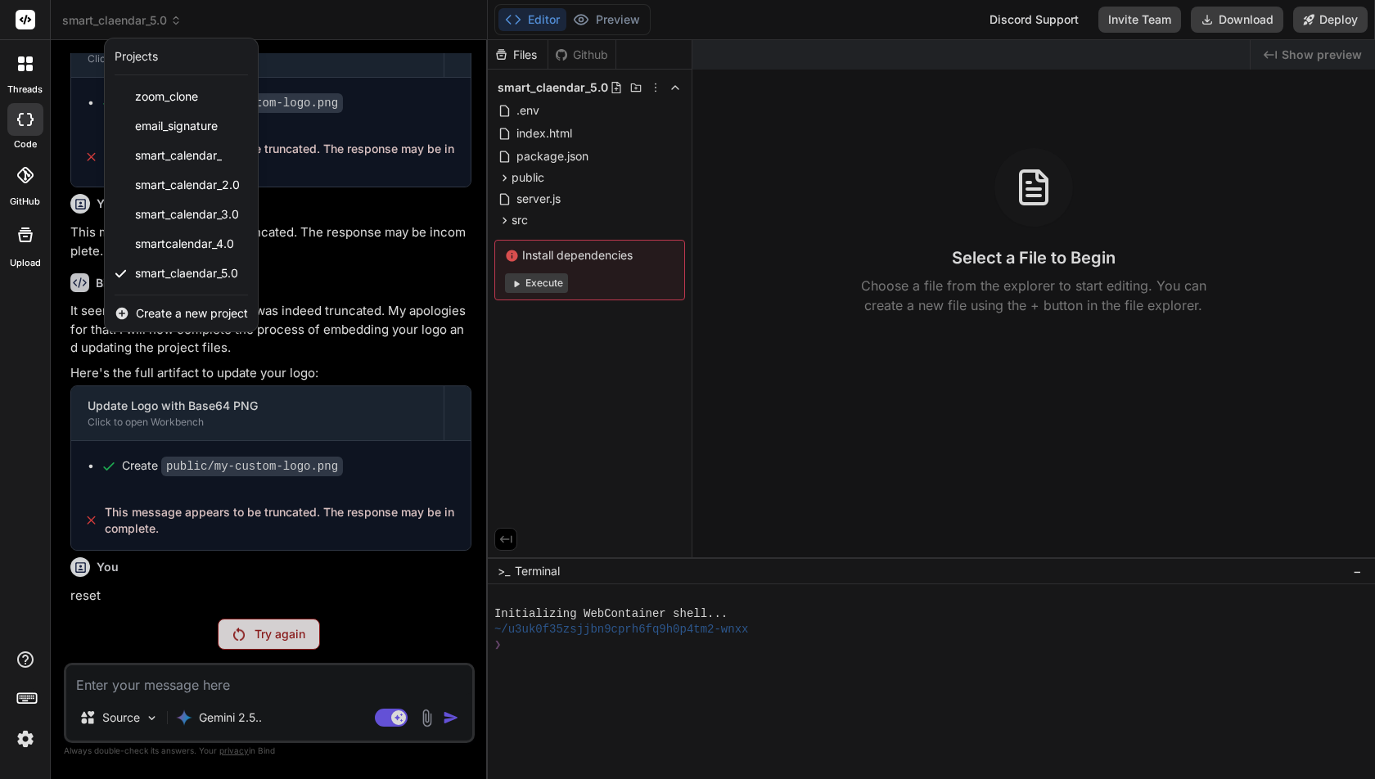
click at [330, 310] on div at bounding box center [687, 389] width 1375 height 779
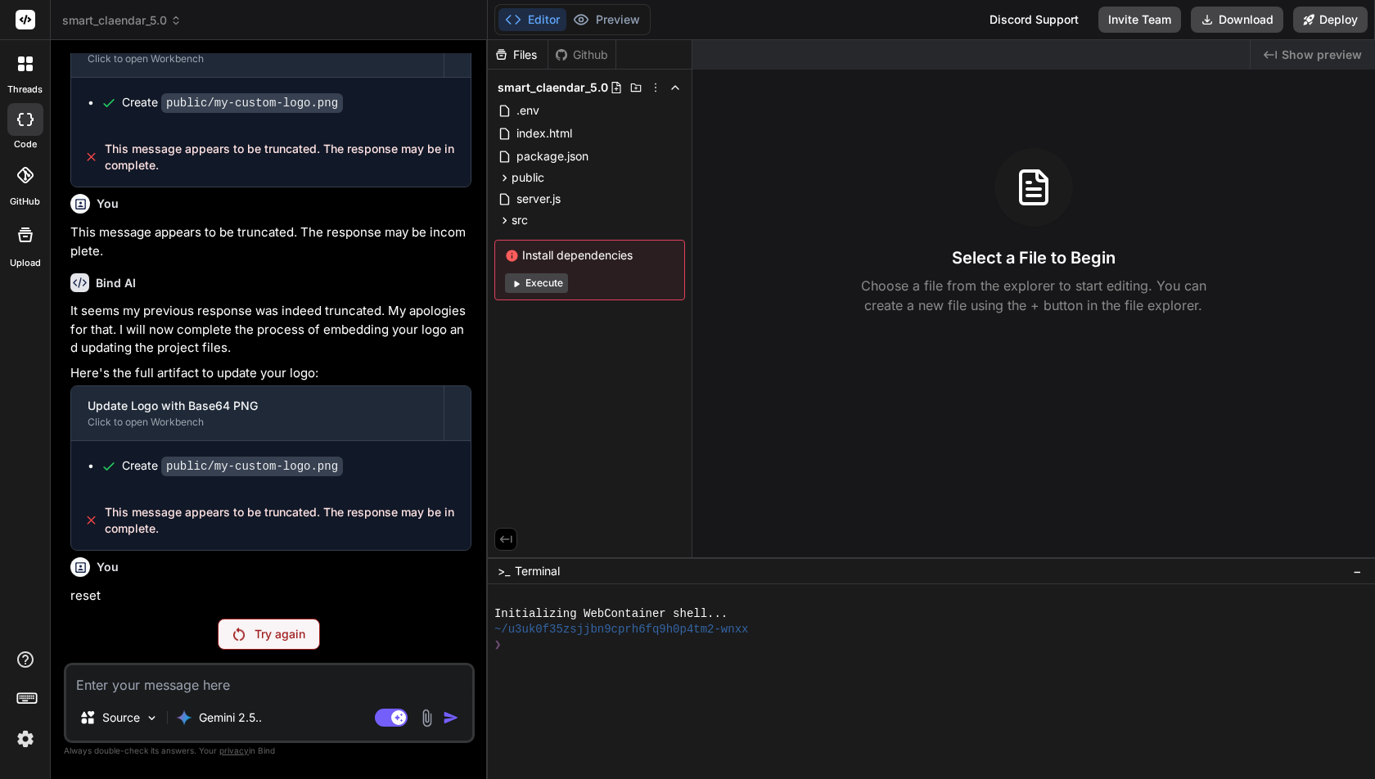
scroll to position [419973, 0]
click at [26, 652] on icon at bounding box center [25, 659] width 16 height 16
click at [26, 668] on icon at bounding box center [26, 660] width 20 height 20
click at [116, 619] on label "Documentation" at bounding box center [116, 622] width 81 height 16
